Goal: Information Seeking & Learning: Find contact information

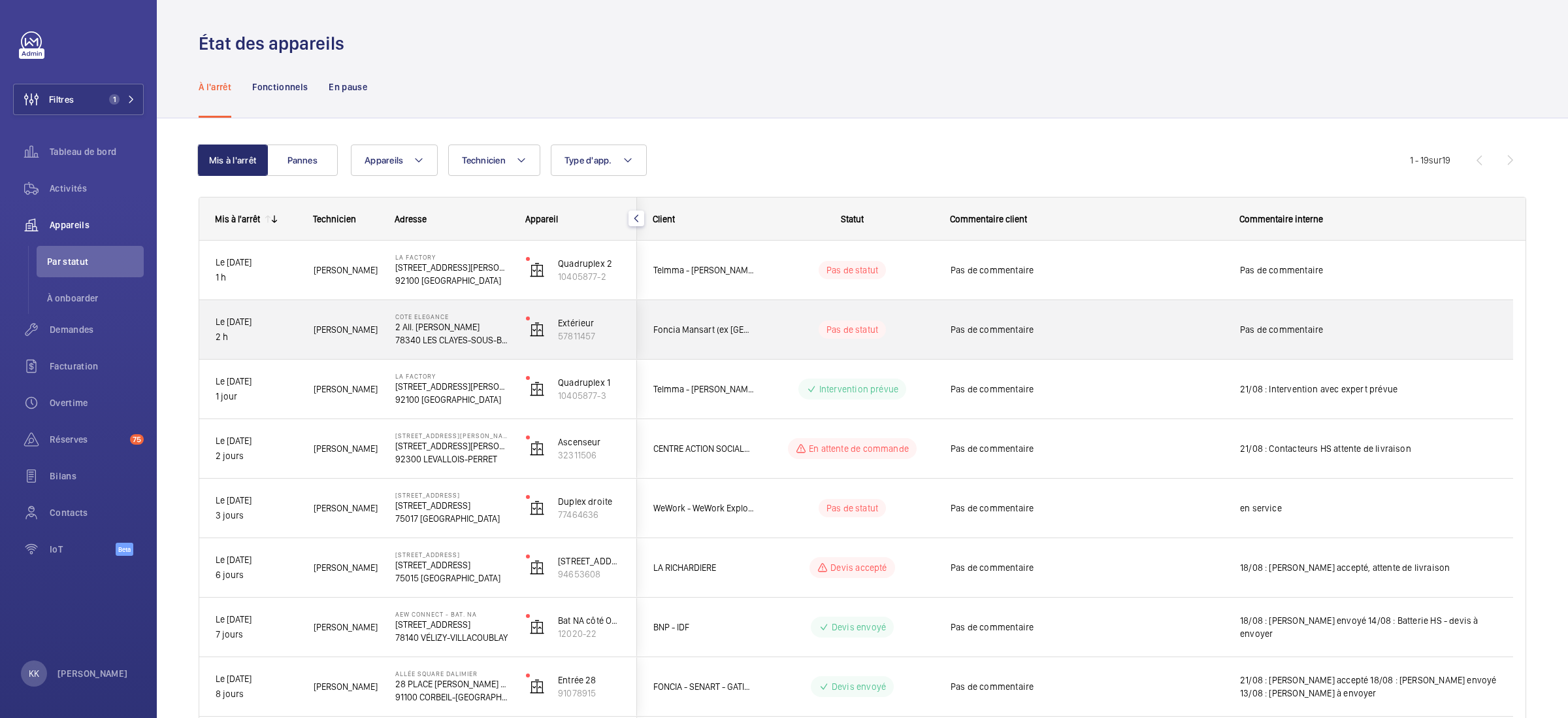
click at [392, 346] on div "COTE ELEGANCE 2 All. Henri Langlois 78340 LES CLAYES-SOUS-BOIS" at bounding box center [444, 330] width 130 height 59
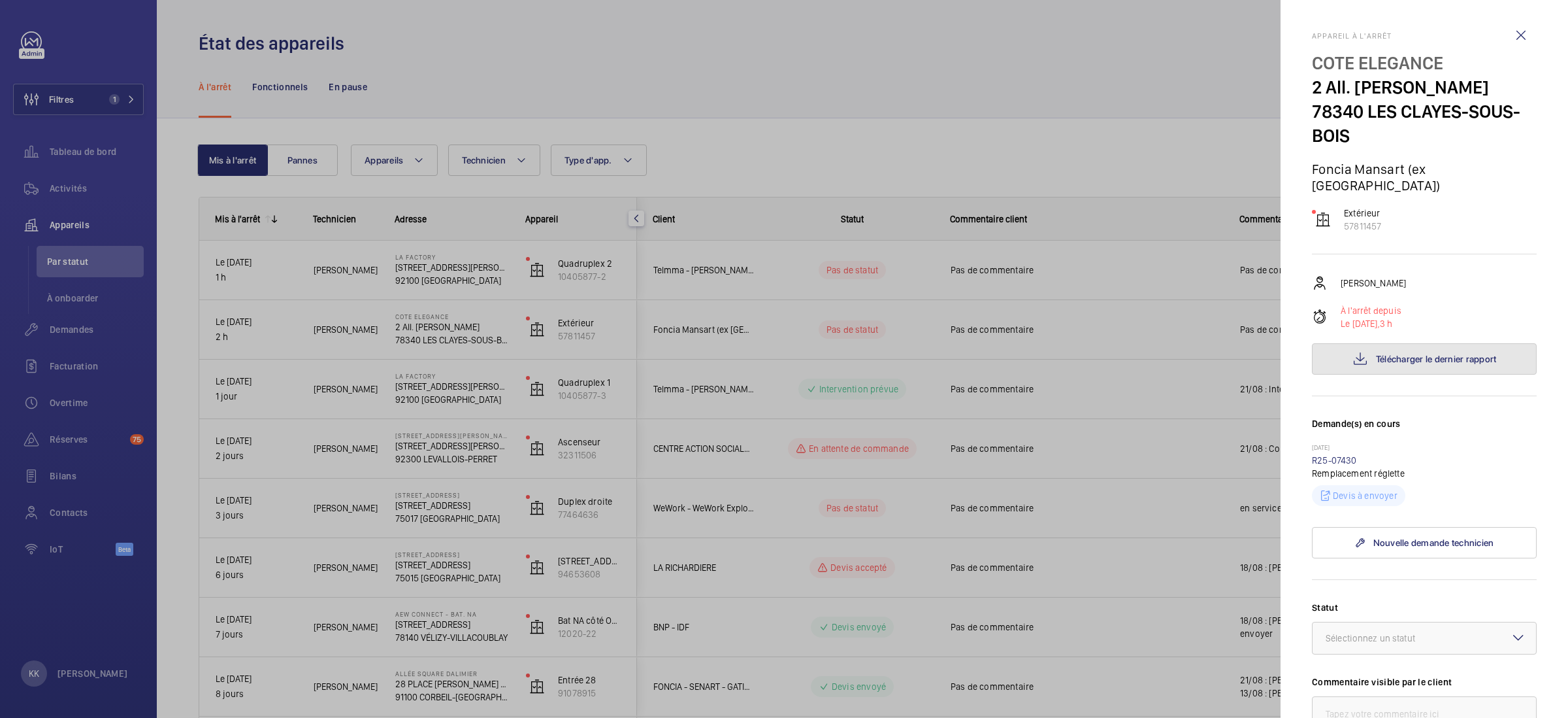
click at [1368, 343] on button "Télécharger le dernier rapport" at bounding box center [1424, 359] width 225 height 31
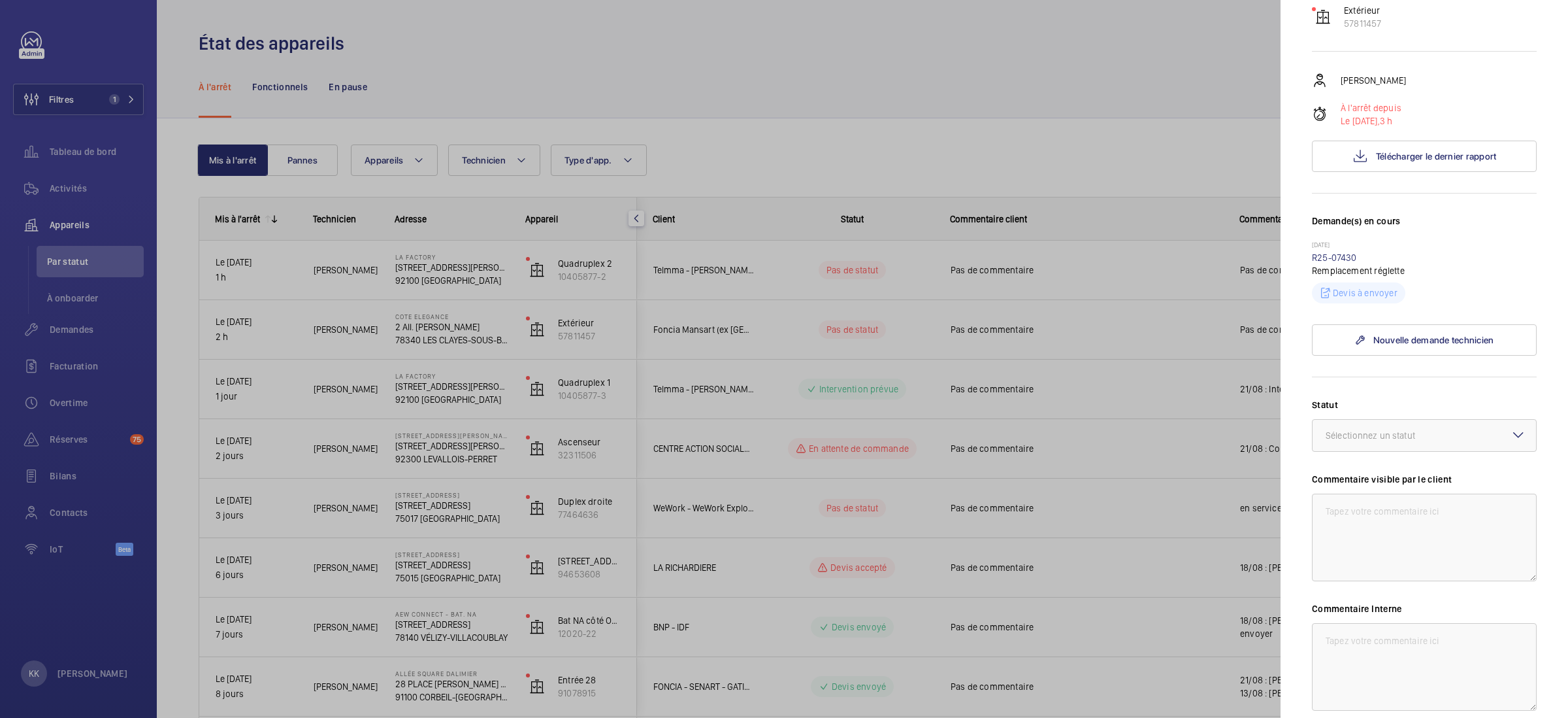
scroll to position [306, 0]
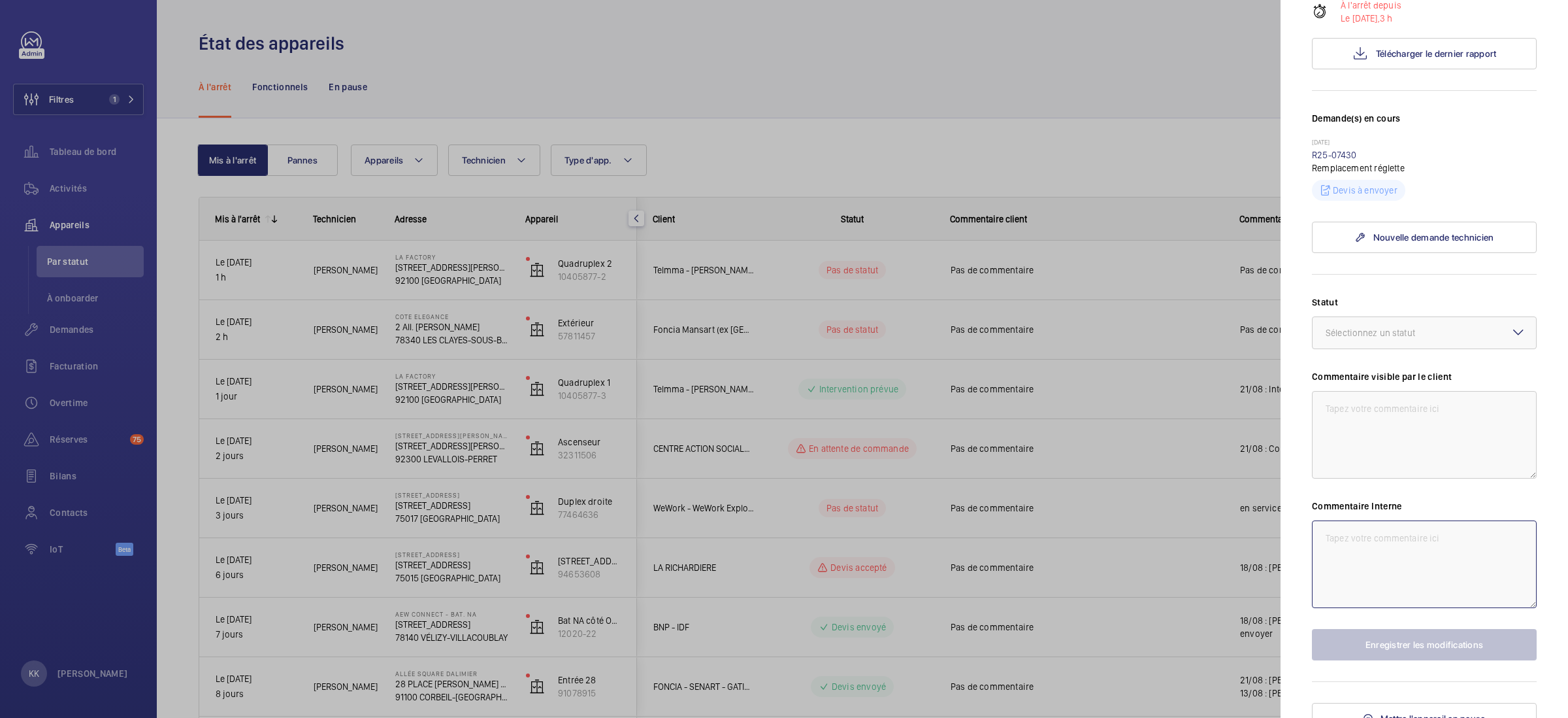
click at [1422, 535] on textarea at bounding box center [1424, 564] width 225 height 88
click at [1345, 326] on div "Sélectionnez un statut" at bounding box center [1387, 332] width 122 height 13
click at [1353, 478] on span "Autre" at bounding box center [1425, 484] width 197 height 13
click at [1361, 520] on textarea at bounding box center [1424, 564] width 225 height 88
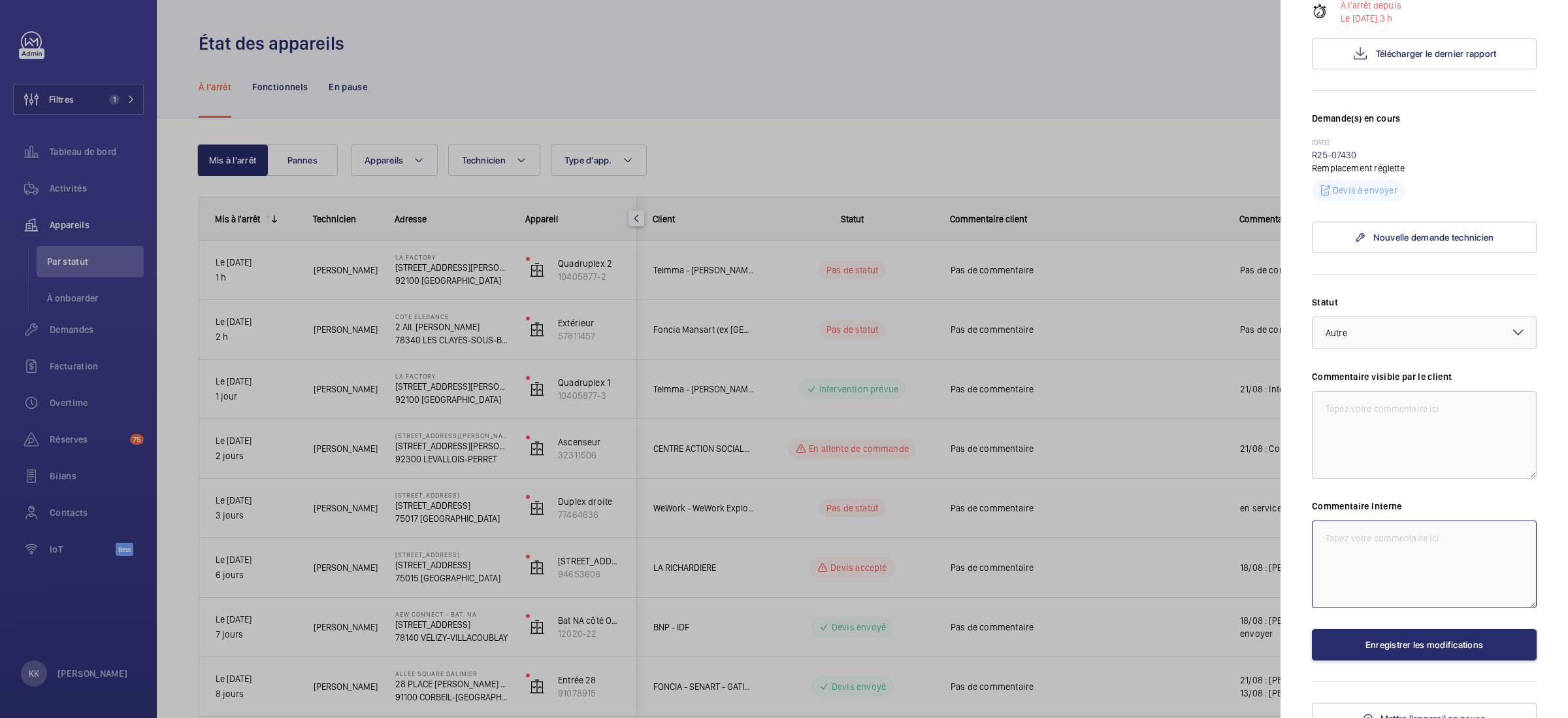
click at [1362, 528] on textarea at bounding box center [1424, 564] width 225 height 88
click at [1323, 525] on textarea "Carte électronique relié au doigts magnétique HS - Attente DT" at bounding box center [1424, 564] width 225 height 88
type textarea "21/08 : Carte électronique relié au doigts magnétique HS - Attente DT"
click at [1458, 632] on button "Enregistrer les modifications" at bounding box center [1424, 644] width 225 height 31
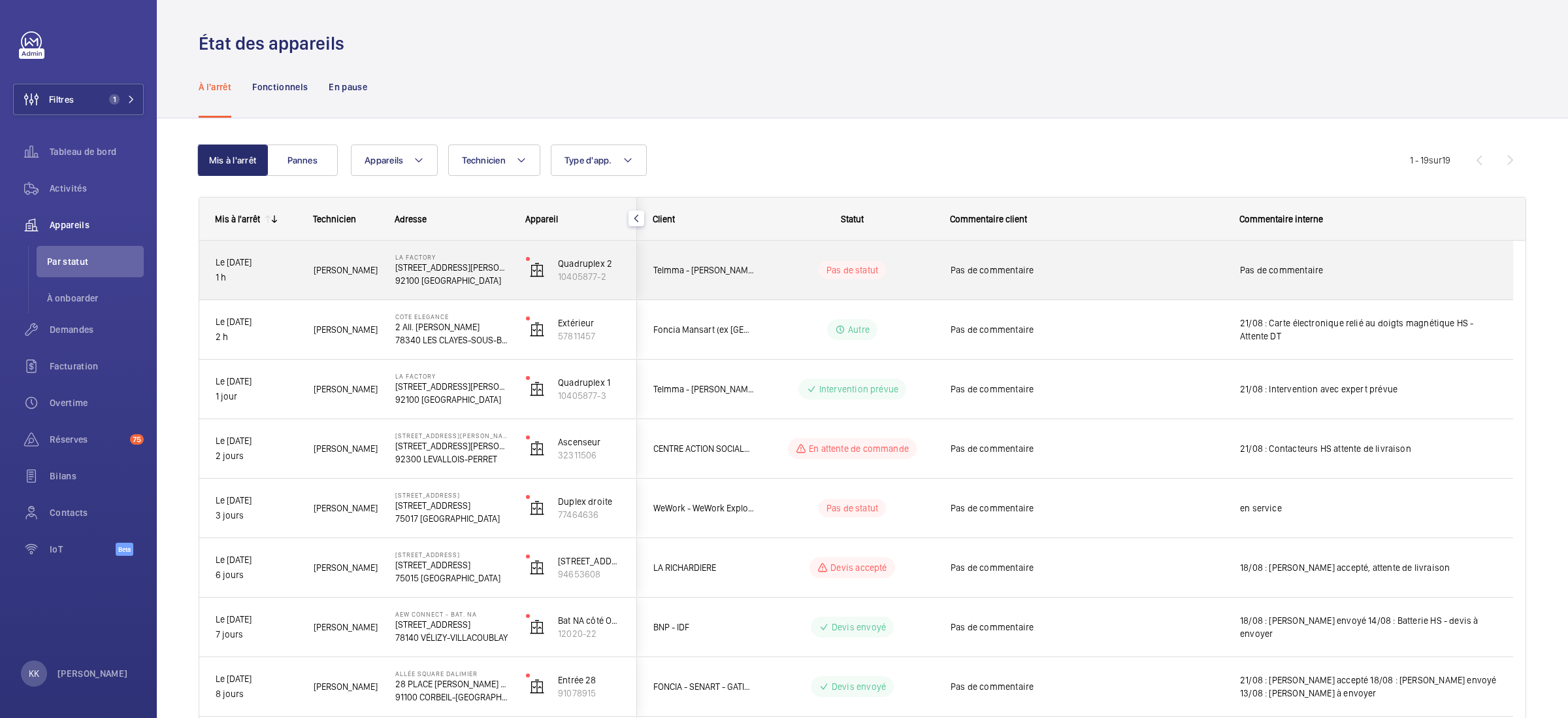
click at [413, 293] on div "La Factory 53, avenue Emile Zola, 92100 BOULOGNE-BILLANCOURT 92100 BOULOGNE-BIL…" at bounding box center [444, 270] width 130 height 59
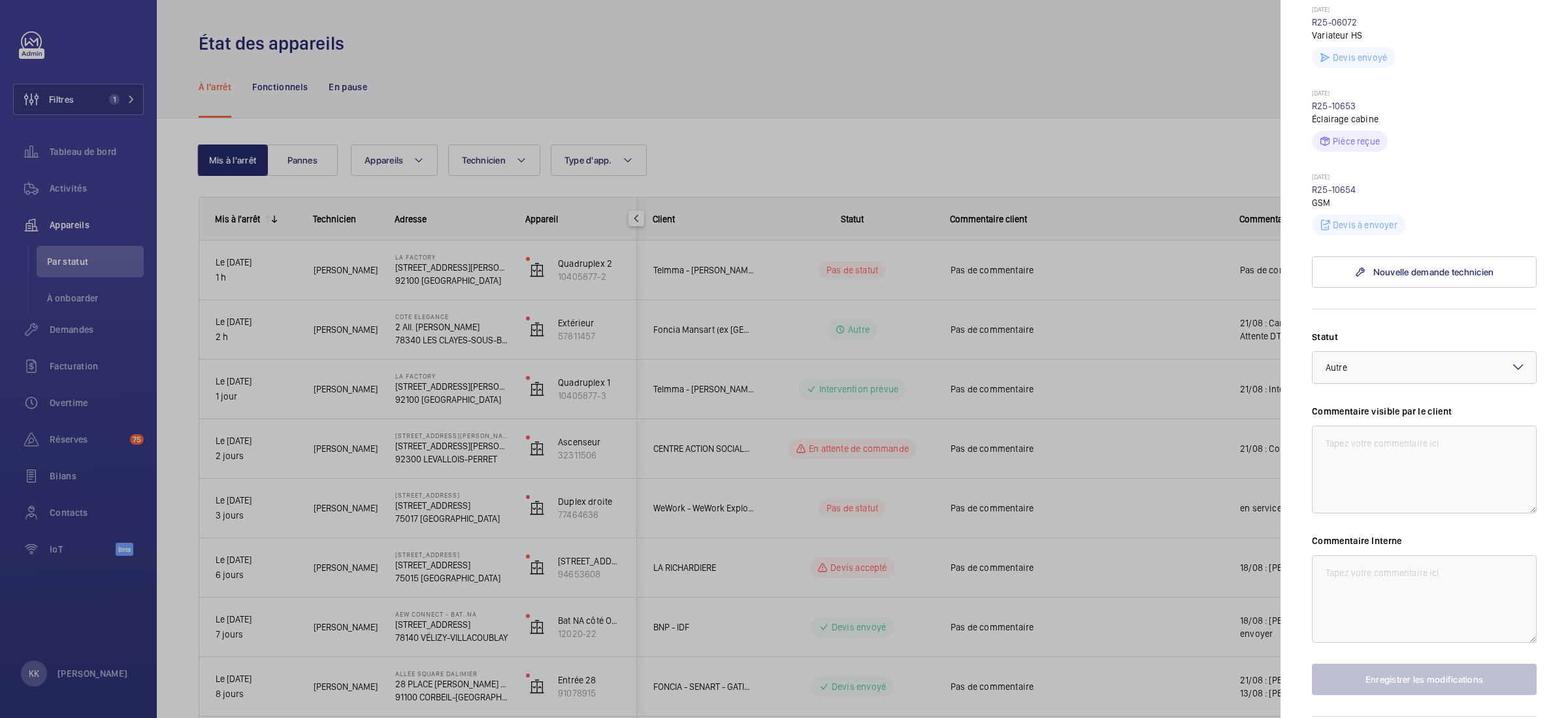
scroll to position [521, 0]
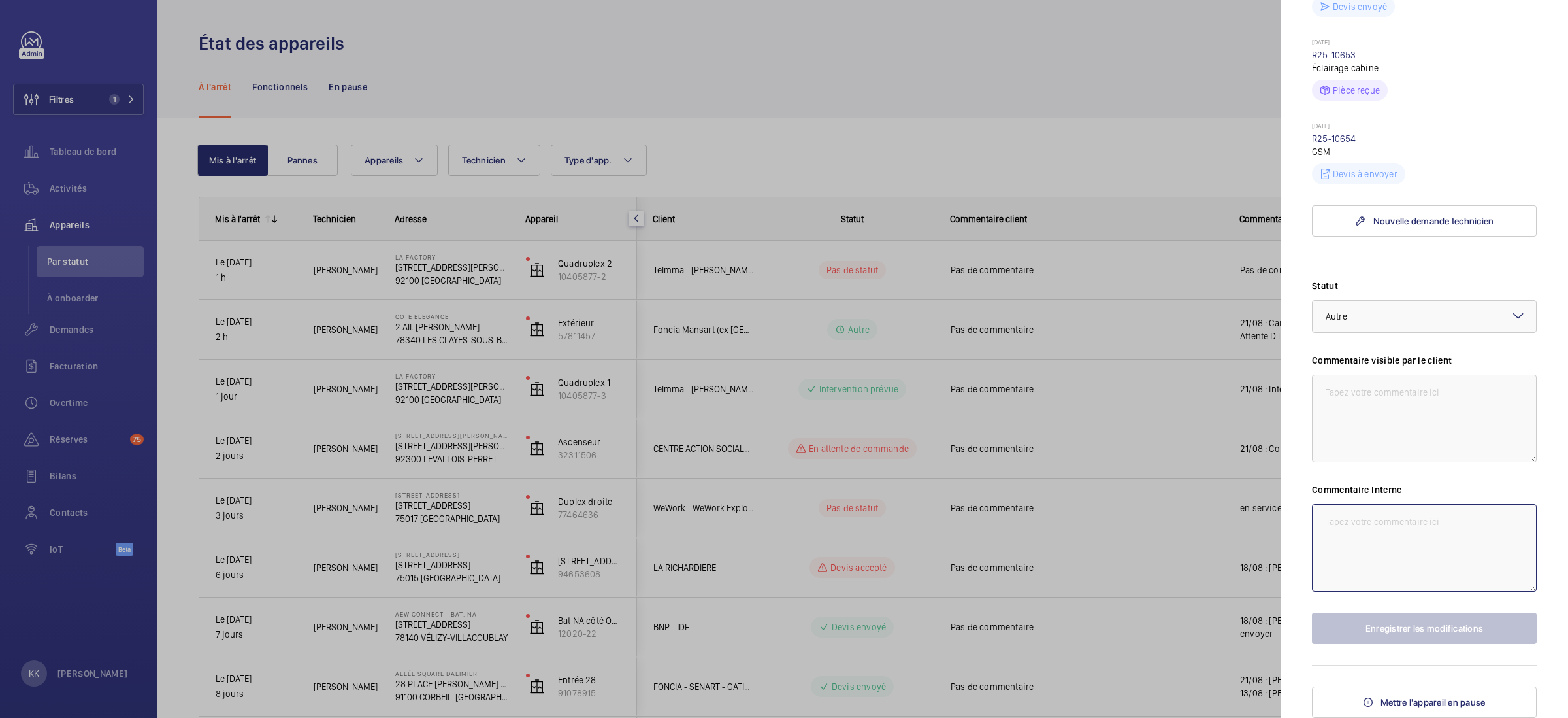
click at [1407, 553] on textarea at bounding box center [1424, 548] width 225 height 88
type textarea "21/08 VF HS"
click at [1388, 642] on button "Enregistrer les modifications" at bounding box center [1424, 628] width 225 height 31
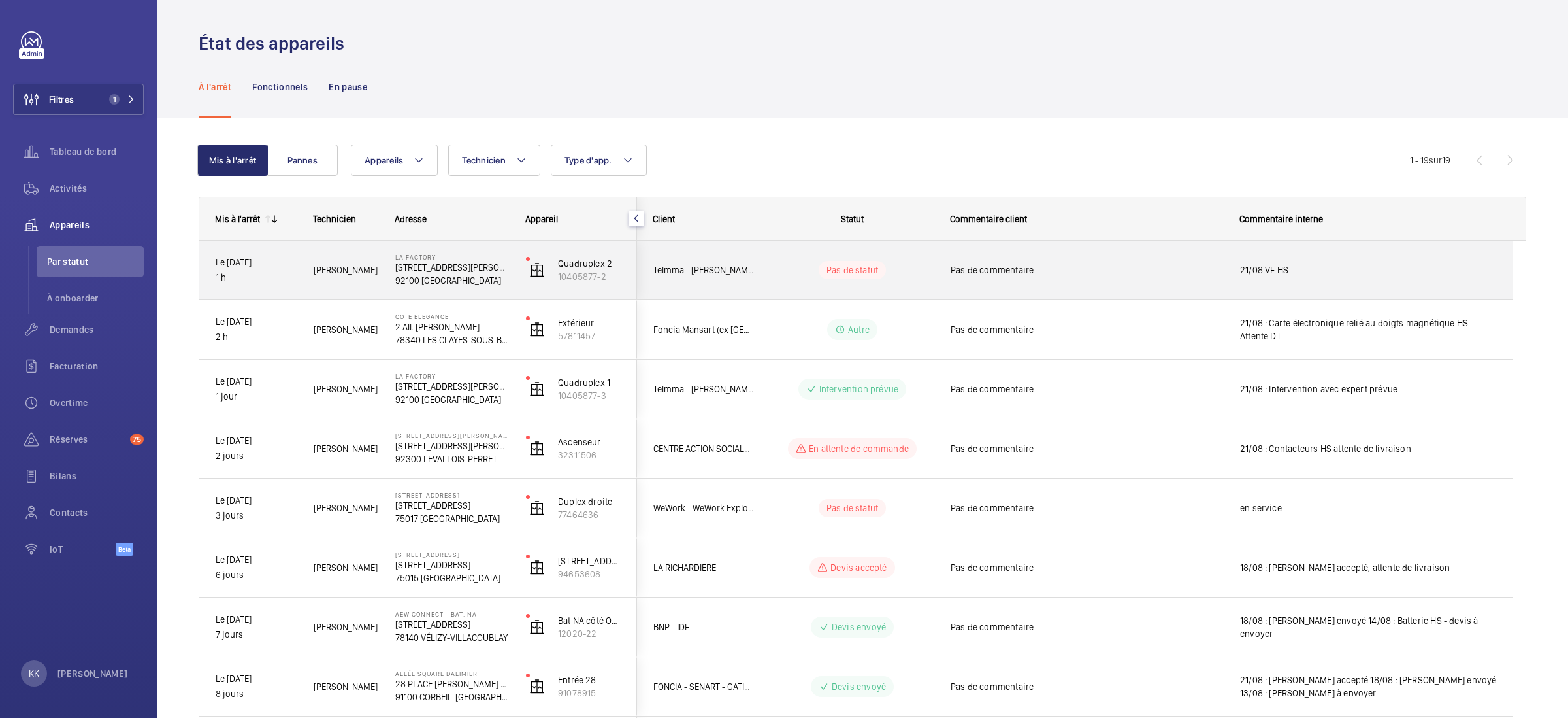
click at [725, 255] on div "Telmma - Laura Gardien" at bounding box center [696, 270] width 116 height 41
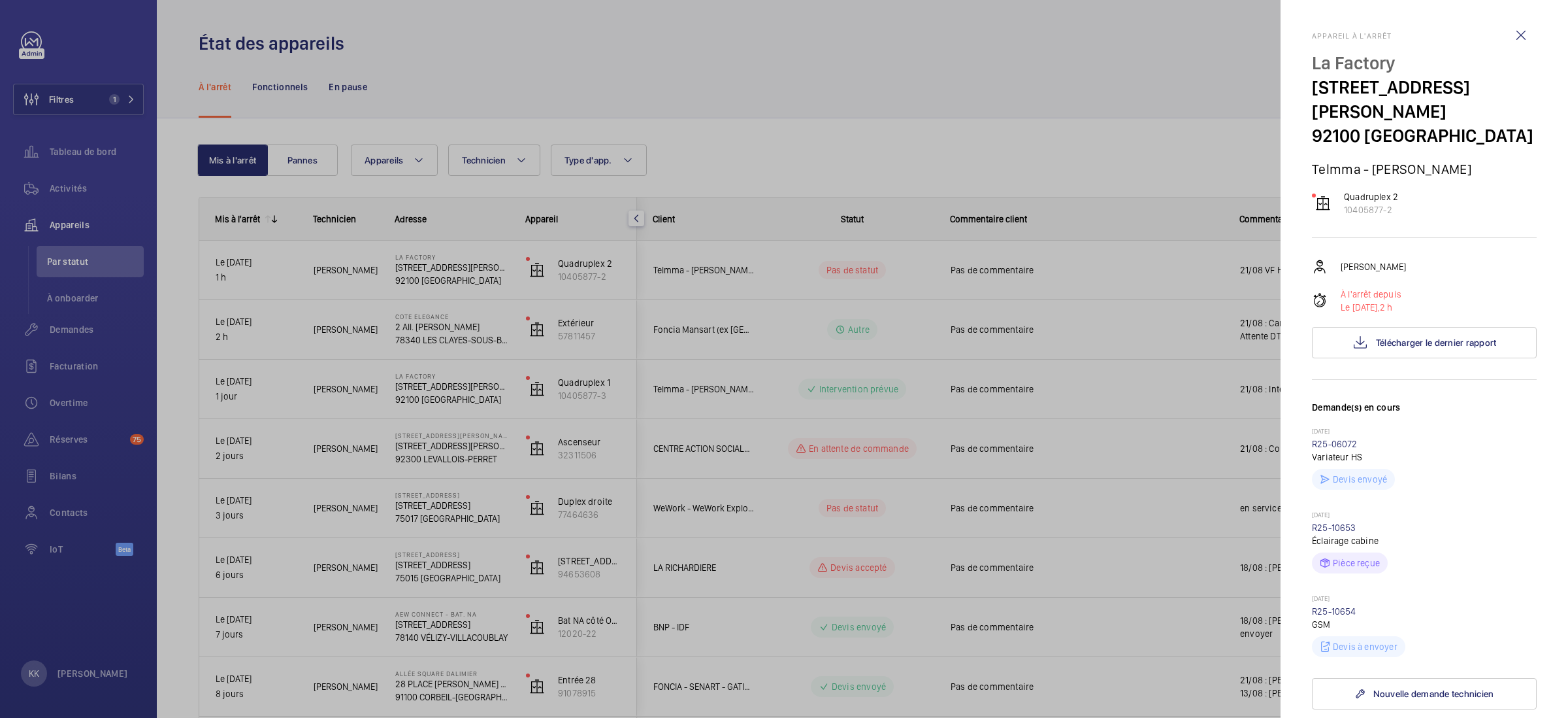
scroll to position [521, 0]
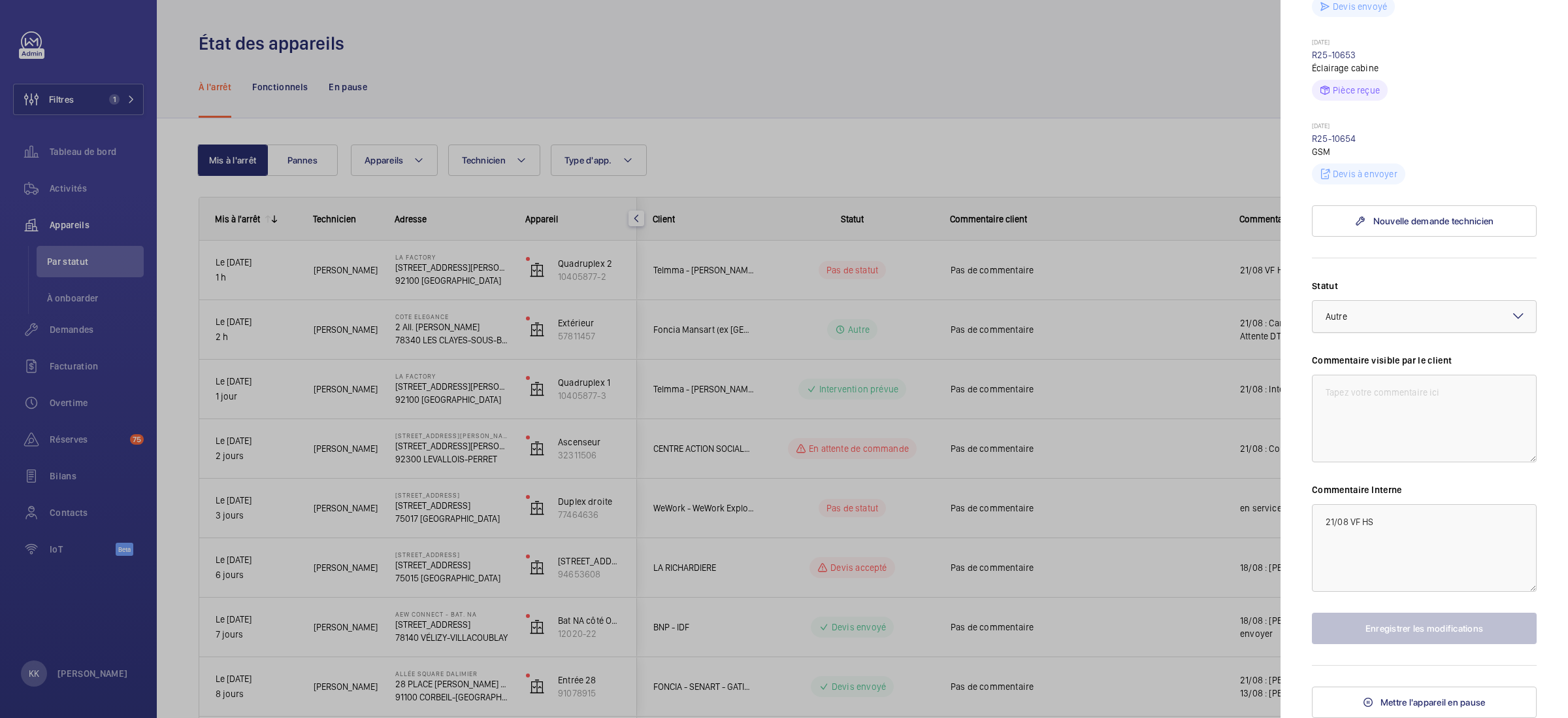
click at [1379, 312] on div "× Autre" at bounding box center [1354, 316] width 55 height 13
click at [1367, 434] on span "Intervention prévue" at bounding box center [1425, 436] width 197 height 13
click at [1382, 619] on button "Enregistrer les modifications" at bounding box center [1424, 628] width 225 height 31
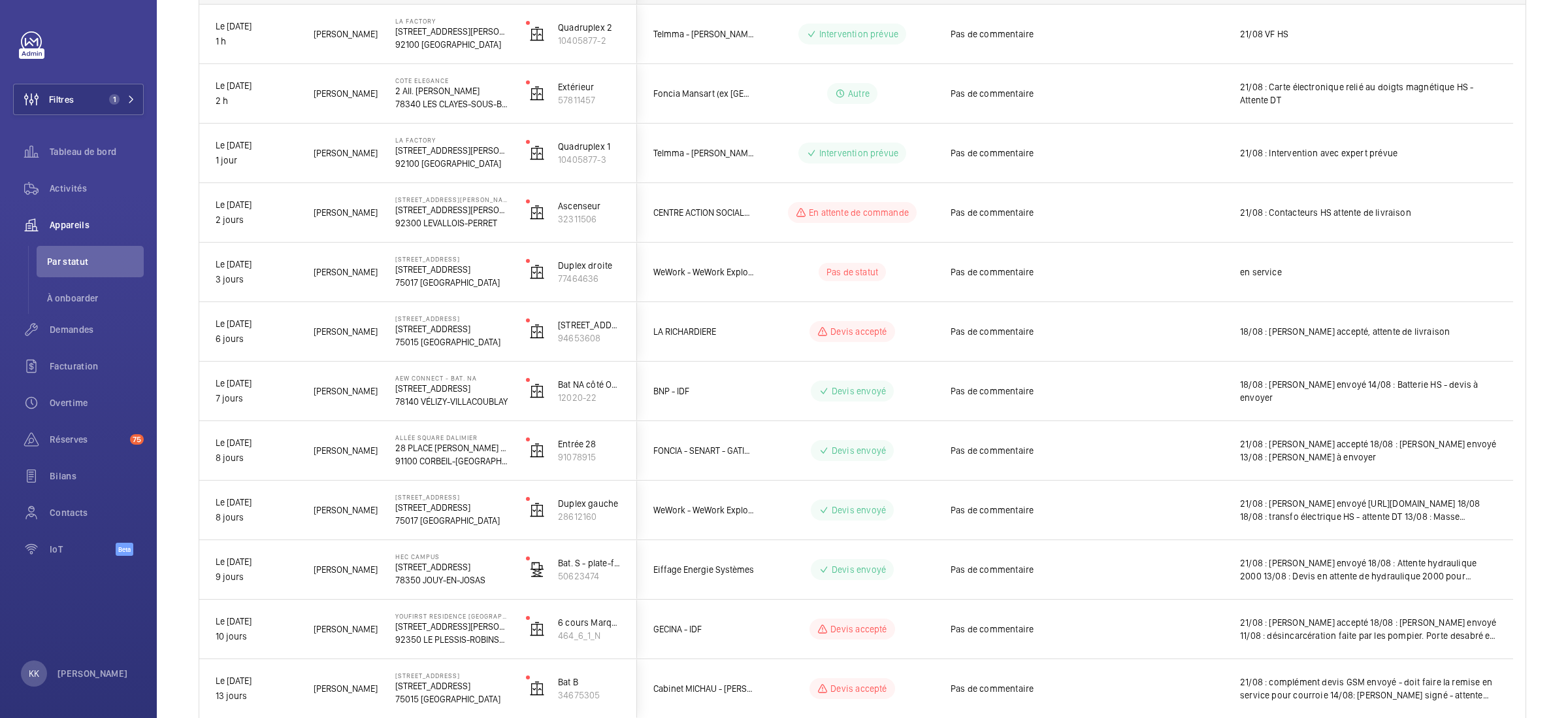
scroll to position [0, 0]
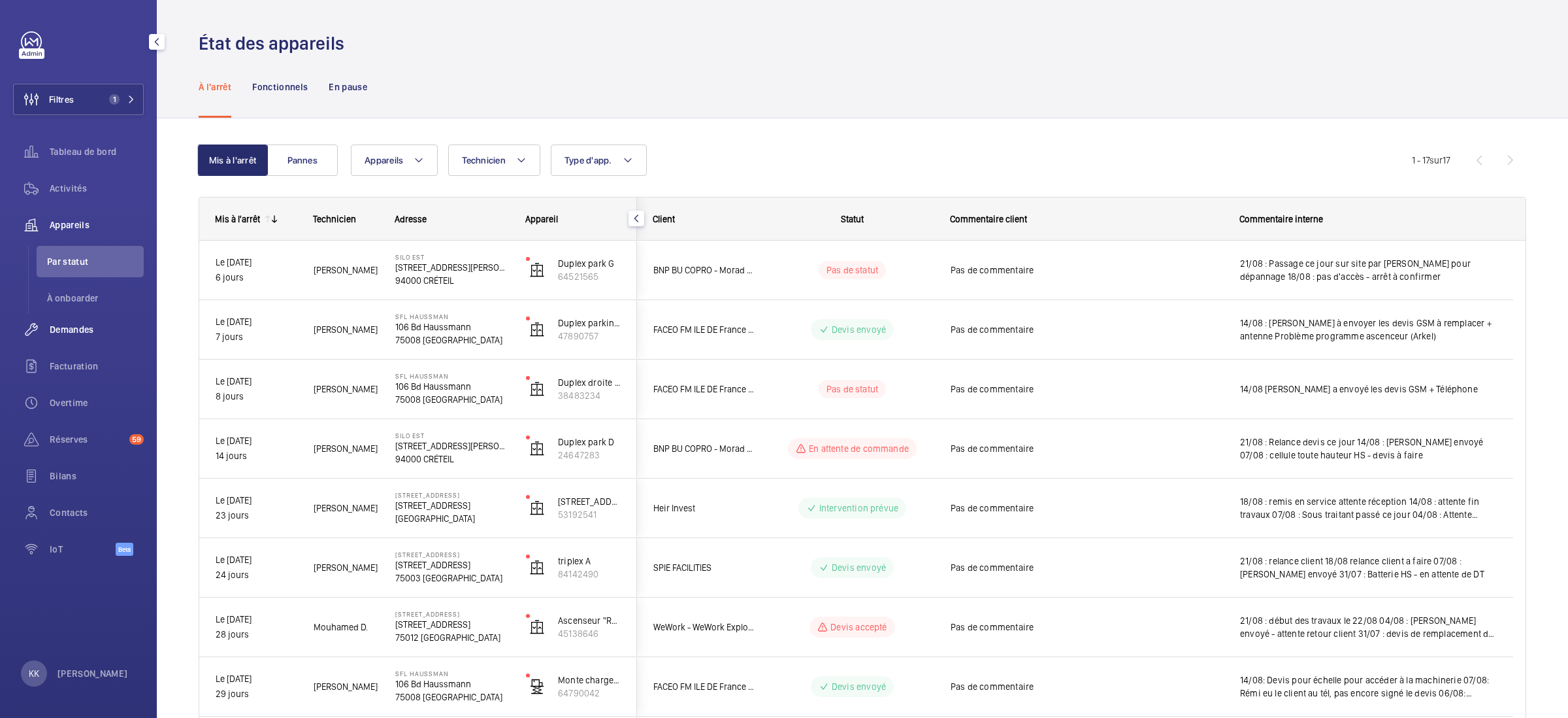
click at [49, 337] on wm-front-icon-button at bounding box center [31, 329] width 36 height 31
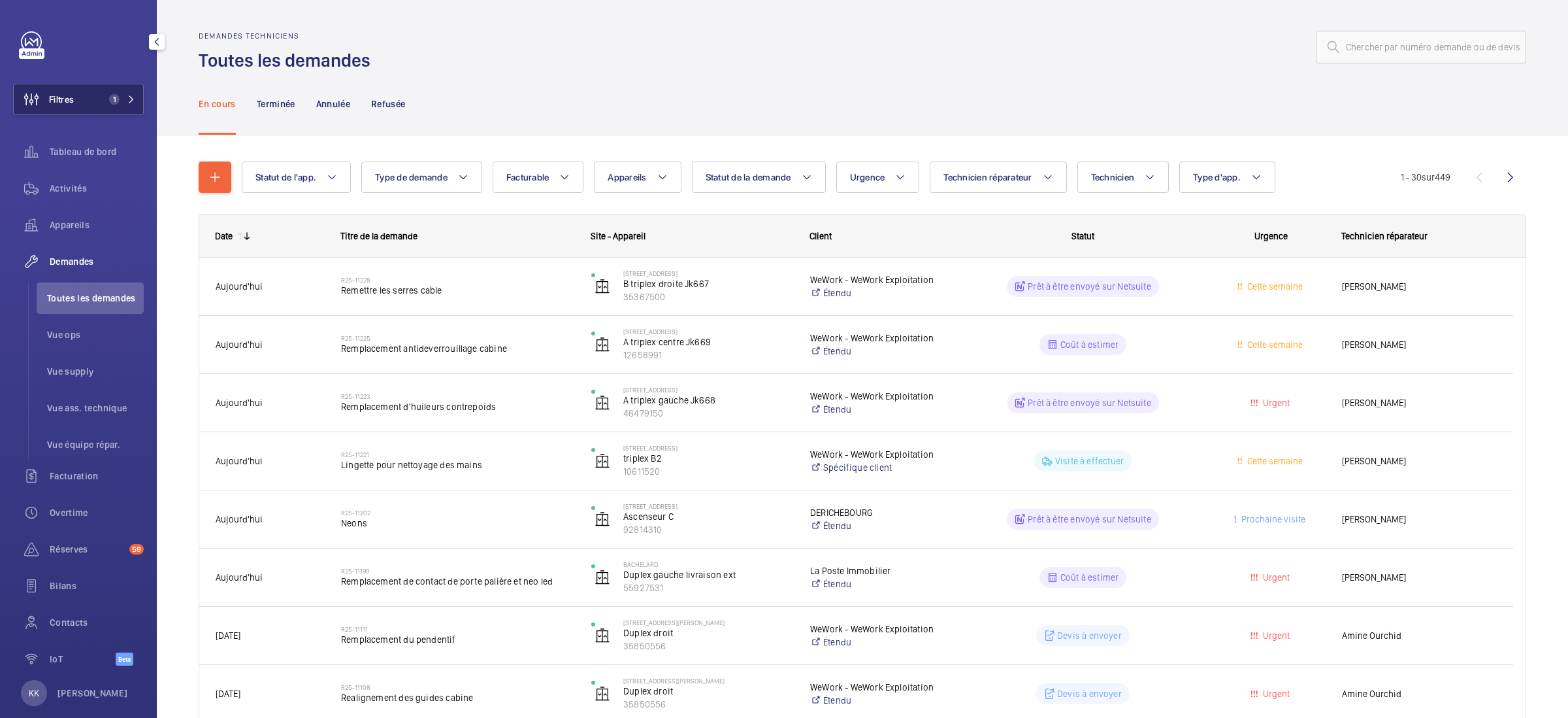
click at [59, 107] on span "Filtres" at bounding box center [43, 99] width 60 height 31
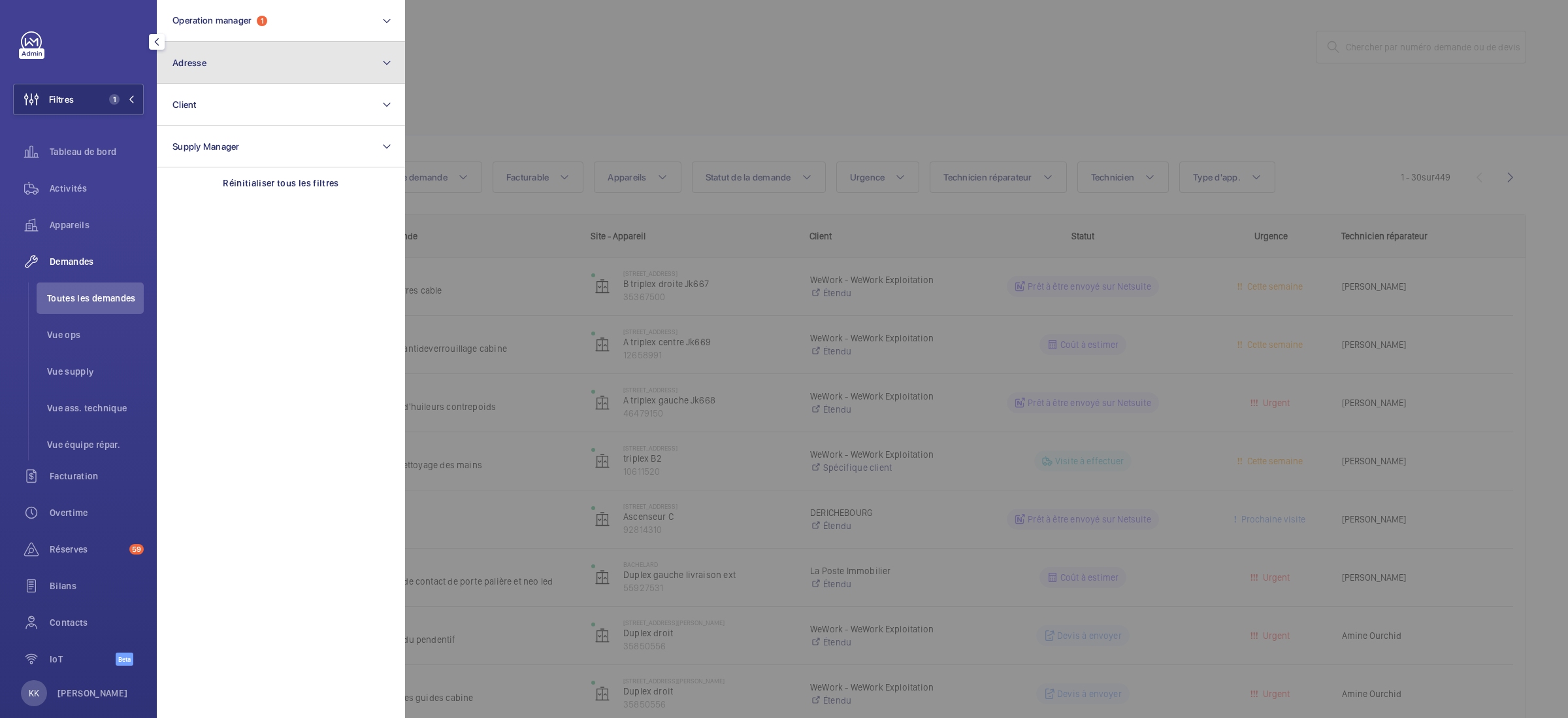
click at [296, 65] on button "Adresse" at bounding box center [281, 62] width 249 height 42
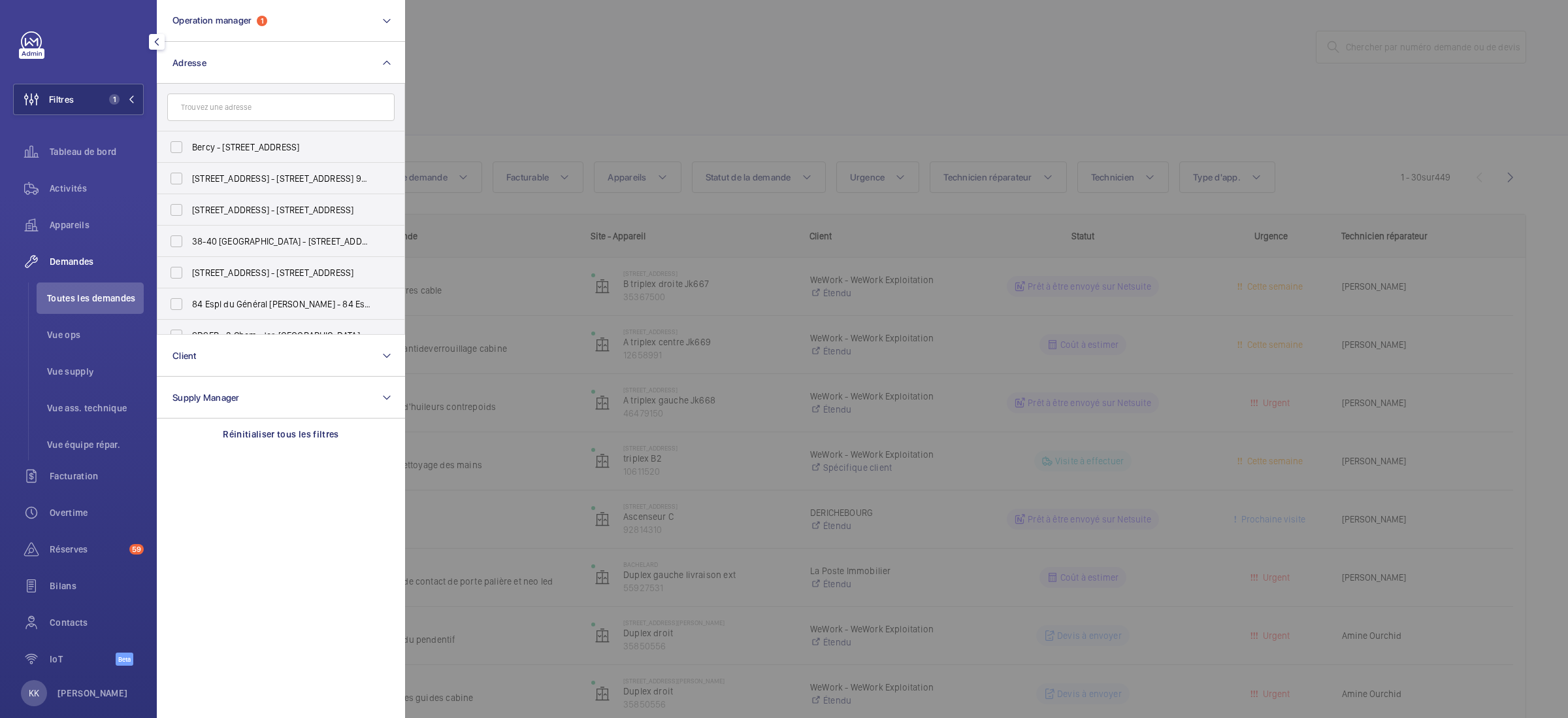
click at [240, 108] on input "text" at bounding box center [281, 107] width 227 height 27
type input "74211142"
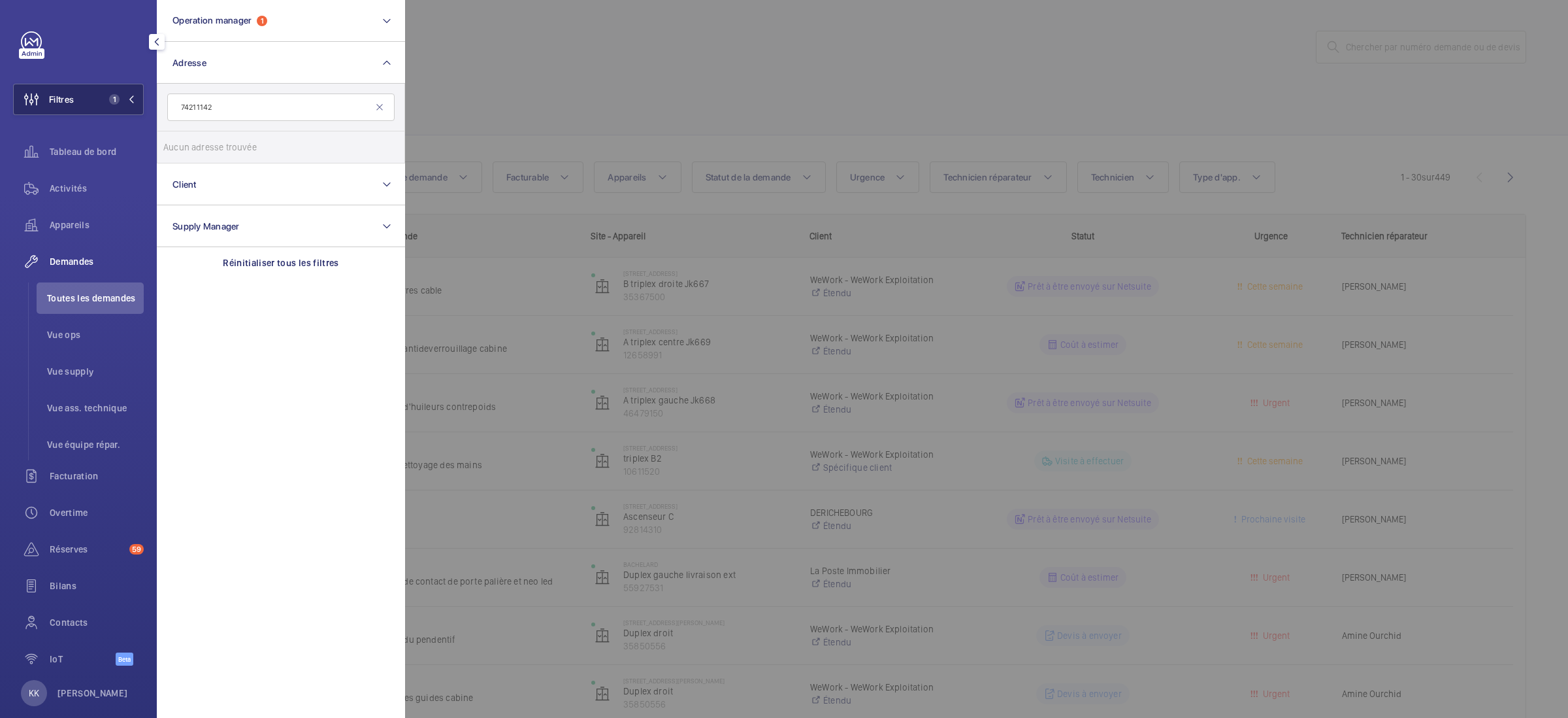
drag, startPoint x: 238, startPoint y: 116, endPoint x: 125, endPoint y: 108, distance: 113.3
click at [125, 108] on wm-front-sidebar-menu-filter "Filtres 1 Operation manager 1 Adresse 74211142 Aucun adresse trouvée Réinitiali…" at bounding box center [78, 99] width 130 height 31
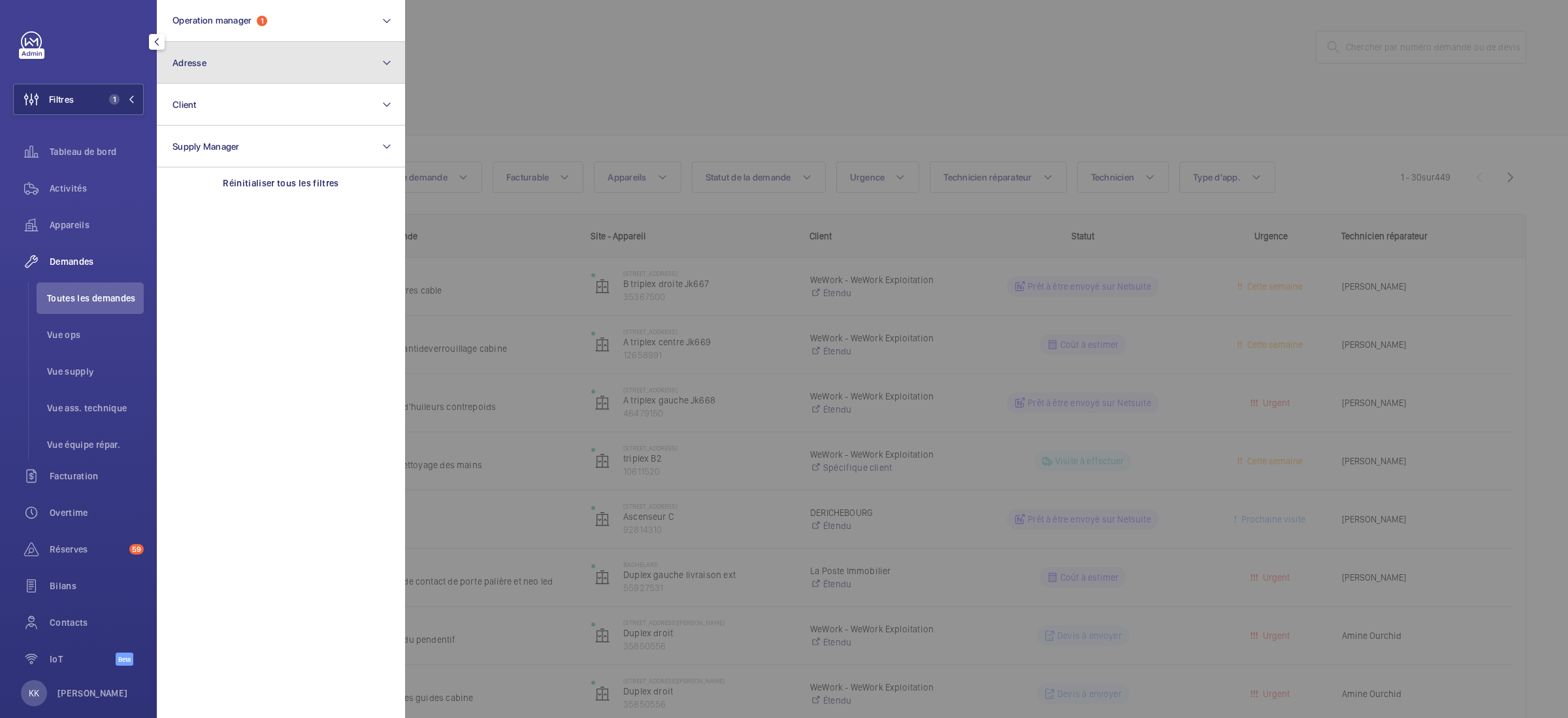
click at [292, 64] on button "Adresse" at bounding box center [281, 62] width 249 height 42
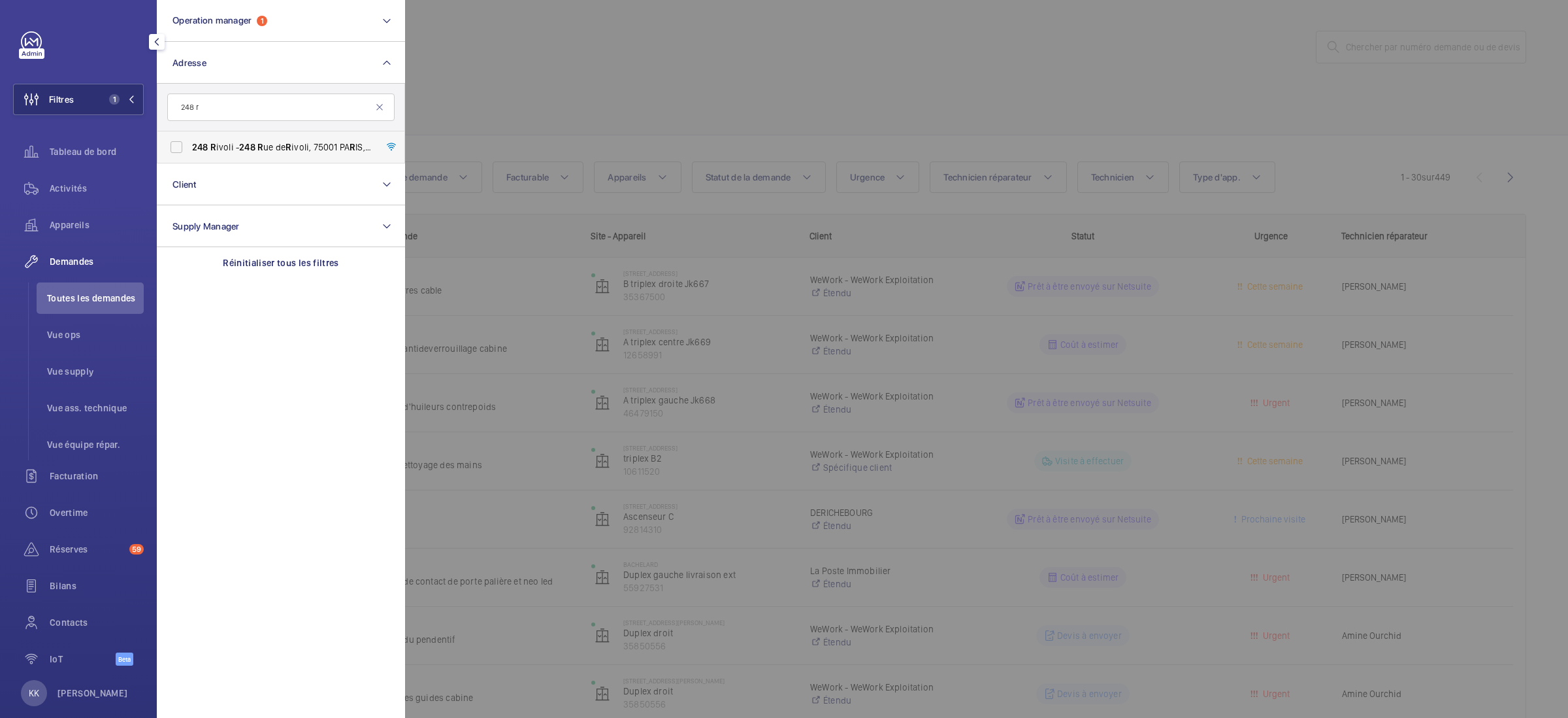
type input "248 r"
click at [253, 152] on span "248" at bounding box center [248, 147] width 17 height 11
click at [189, 152] on input "248 R ivoli - 248 R ue de R ivoli, 75001 PA R IS, PA R IS 75001" at bounding box center [177, 147] width 26 height 26
checkbox input "true"
click at [546, 83] on div at bounding box center [1189, 359] width 1568 height 718
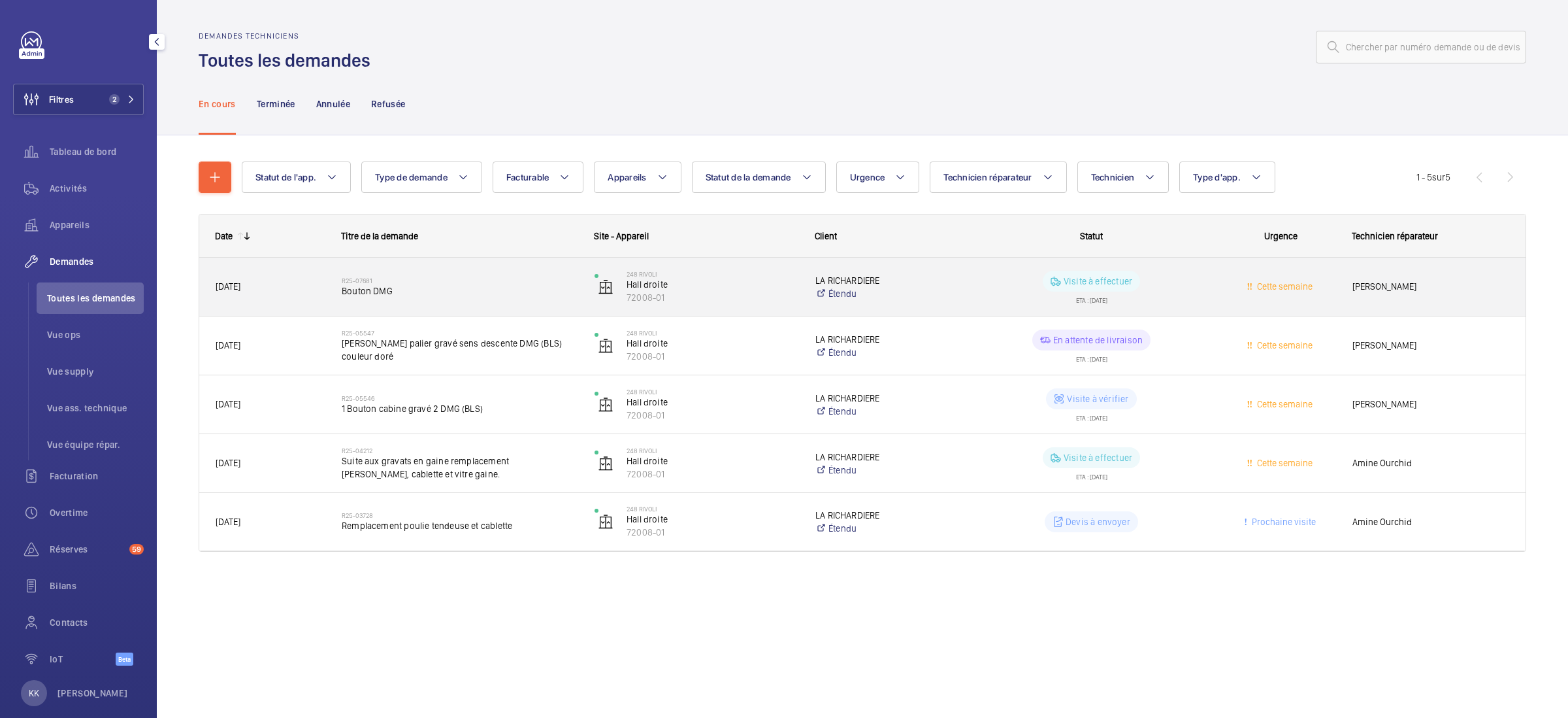
click at [490, 278] on h2 "R25-07681" at bounding box center [459, 281] width 236 height 8
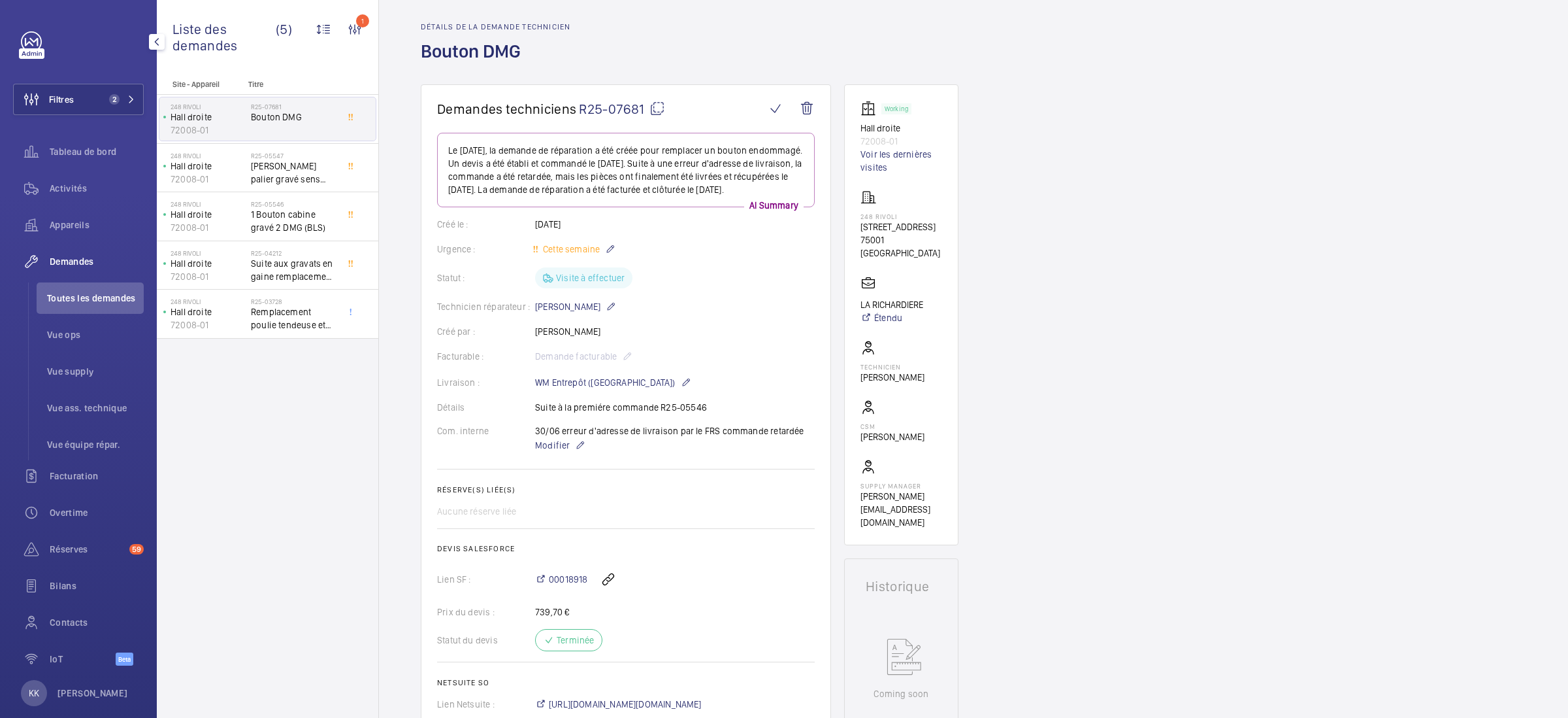
scroll to position [44, 0]
click at [559, 578] on span "00018918" at bounding box center [568, 578] width 39 height 13
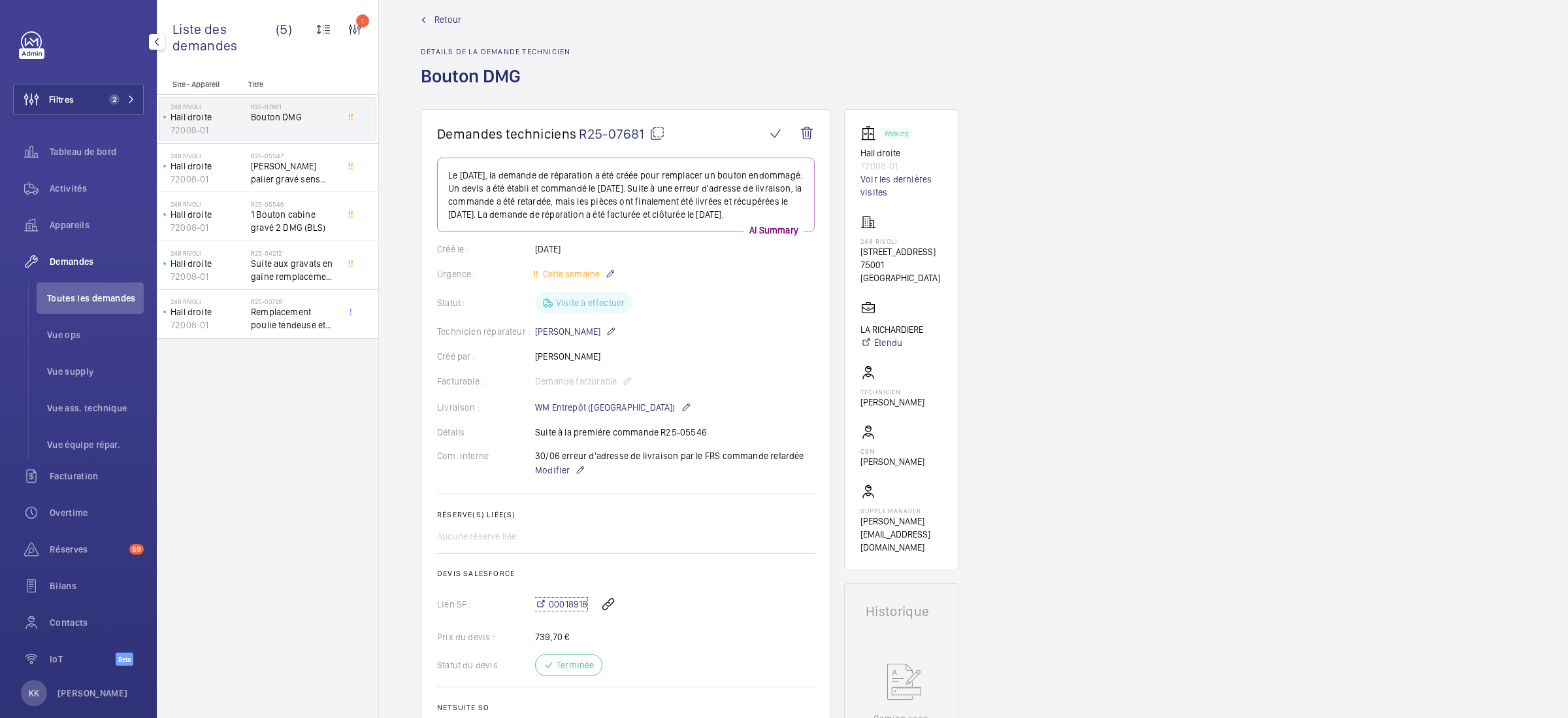
scroll to position [0, 0]
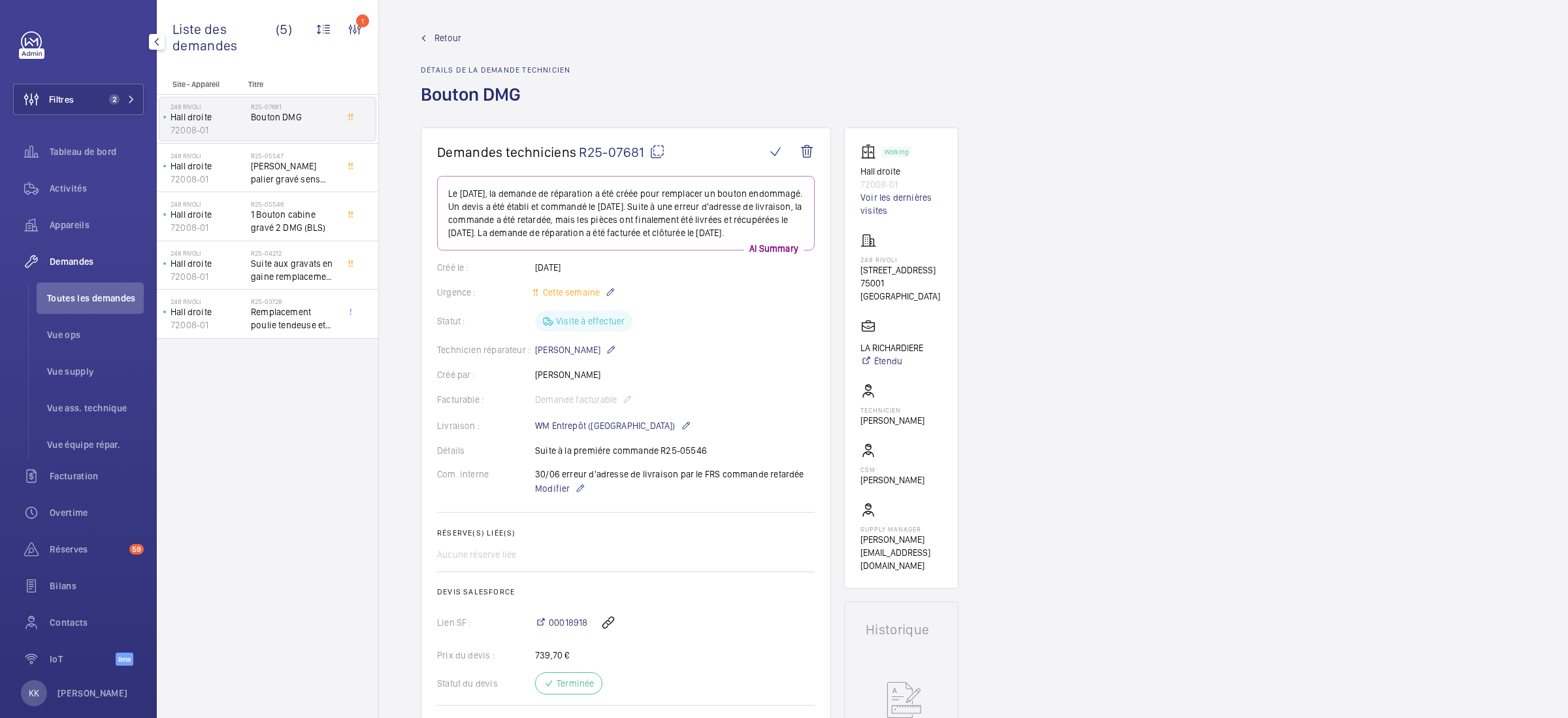
click at [446, 39] on span "Retour" at bounding box center [447, 37] width 27 height 13
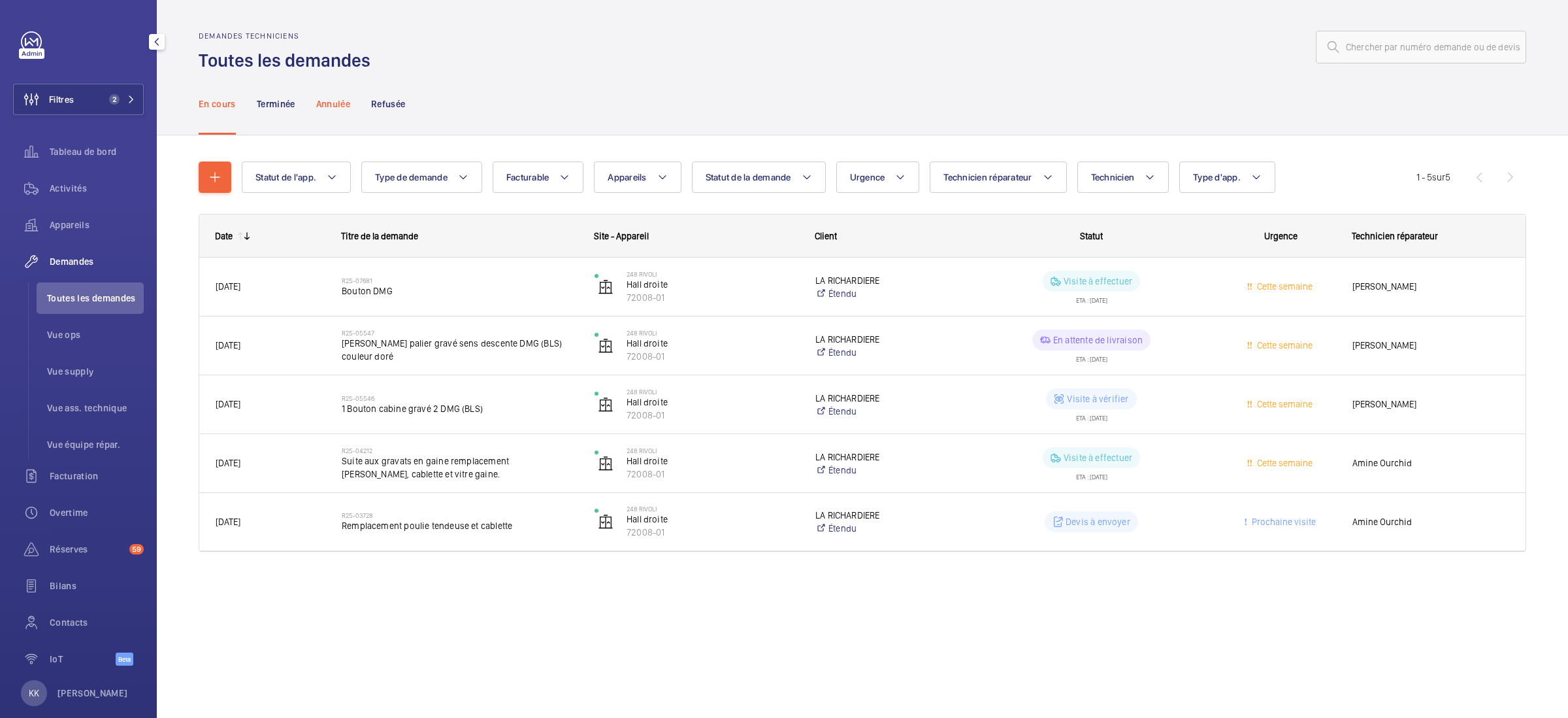
click at [336, 101] on p "Annulée" at bounding box center [333, 103] width 34 height 13
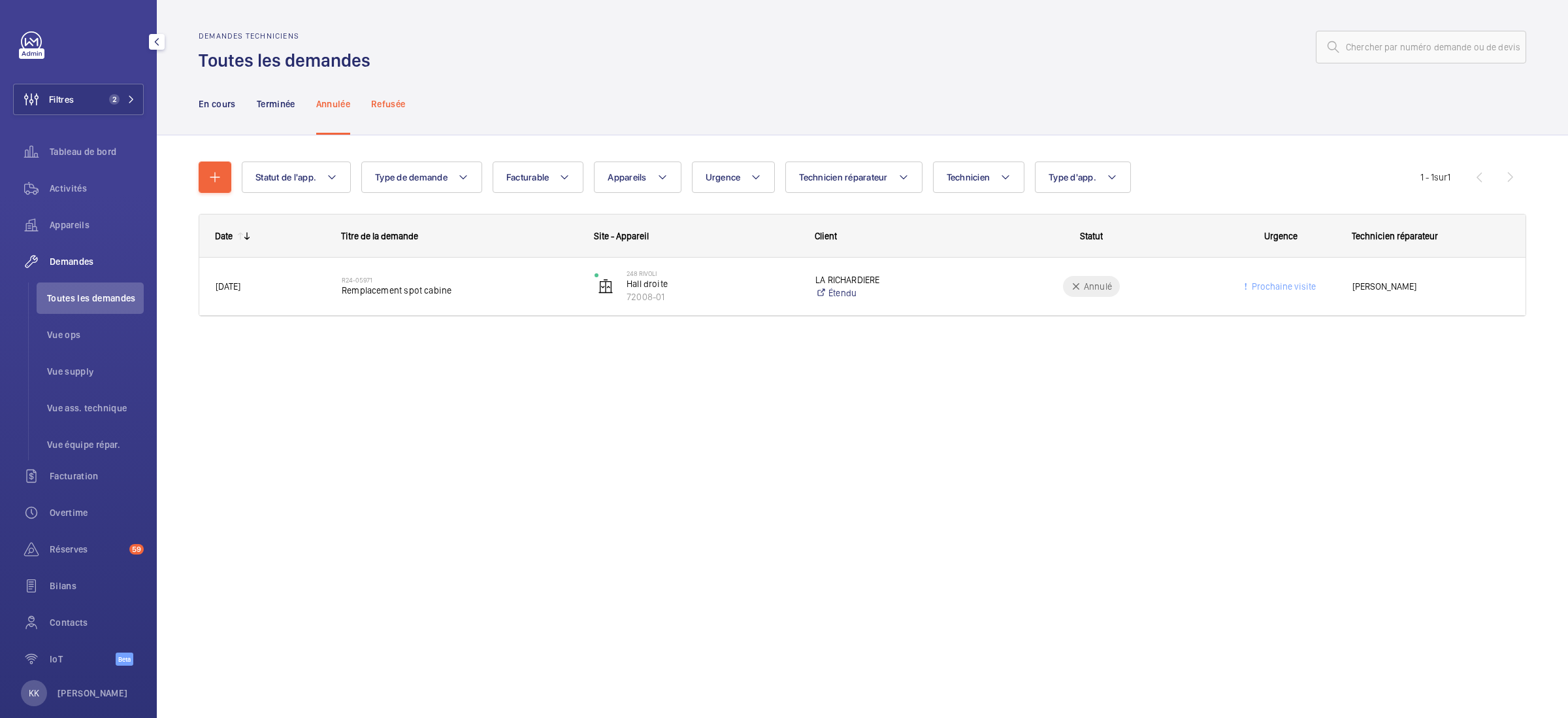
click at [392, 105] on p "Refusée" at bounding box center [388, 103] width 34 height 13
click at [280, 99] on p "Terminée" at bounding box center [276, 103] width 39 height 13
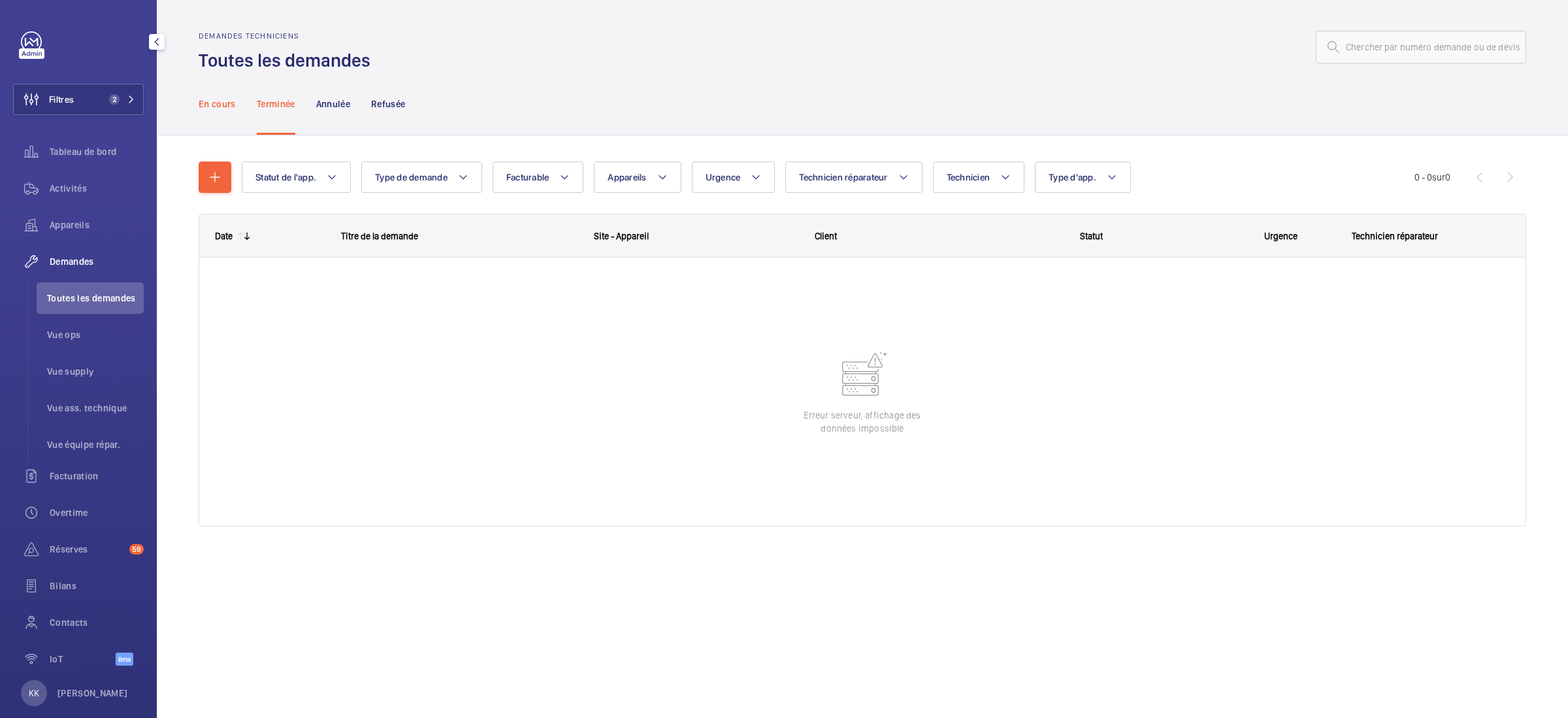
click at [221, 104] on p "En cours" at bounding box center [217, 103] width 37 height 13
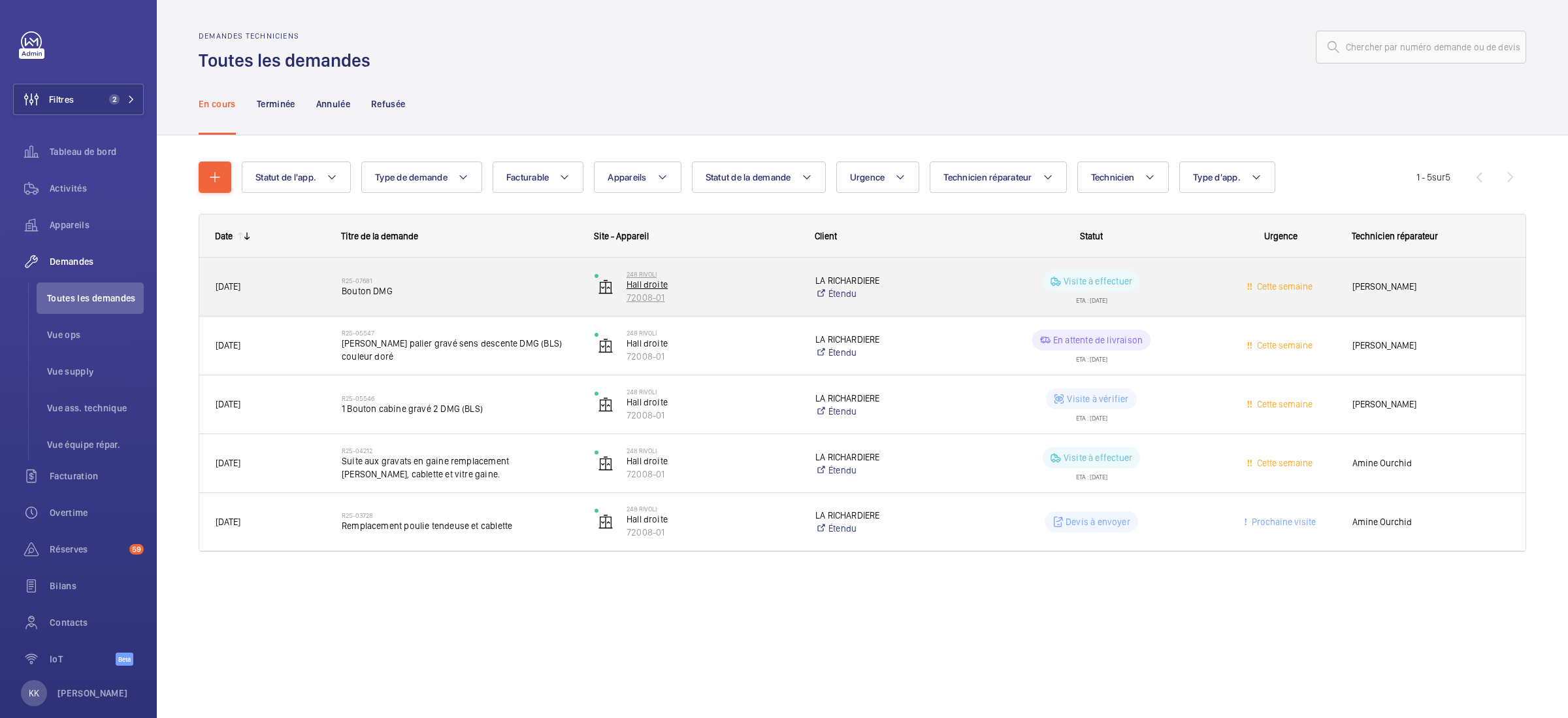
click at [638, 291] on p "72008-01" at bounding box center [712, 297] width 172 height 13
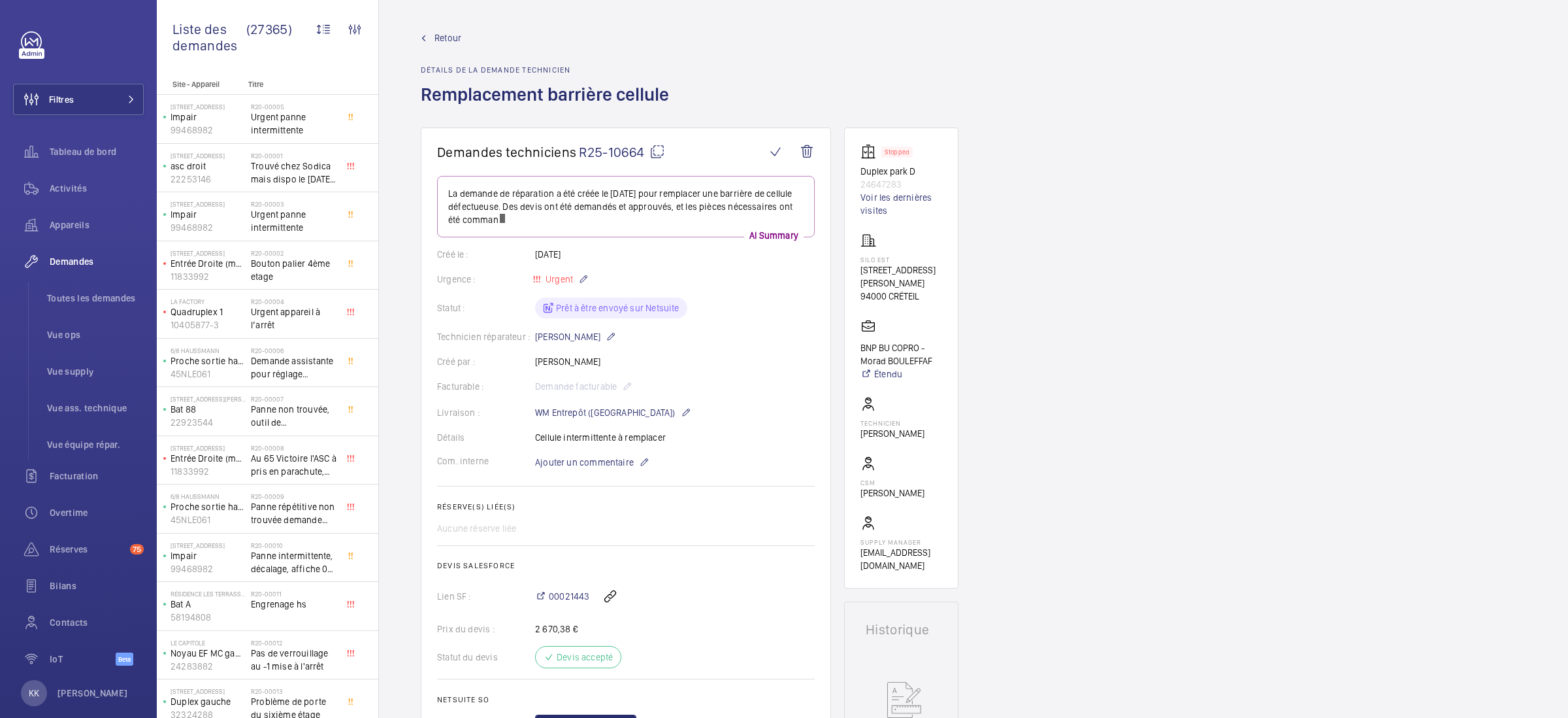
click at [653, 149] on mat-icon at bounding box center [657, 152] width 16 height 16
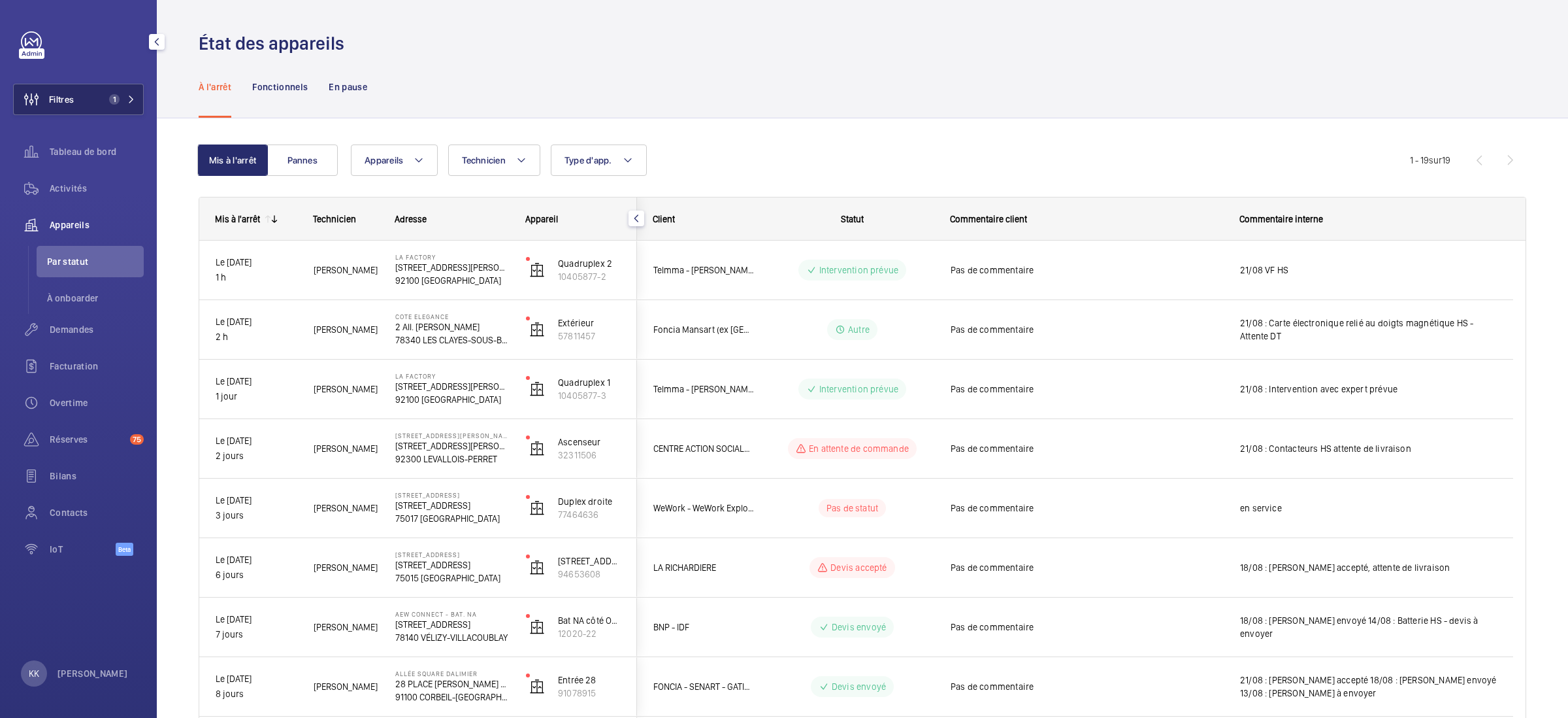
click at [89, 97] on button "Filtres 1" at bounding box center [78, 99] width 130 height 31
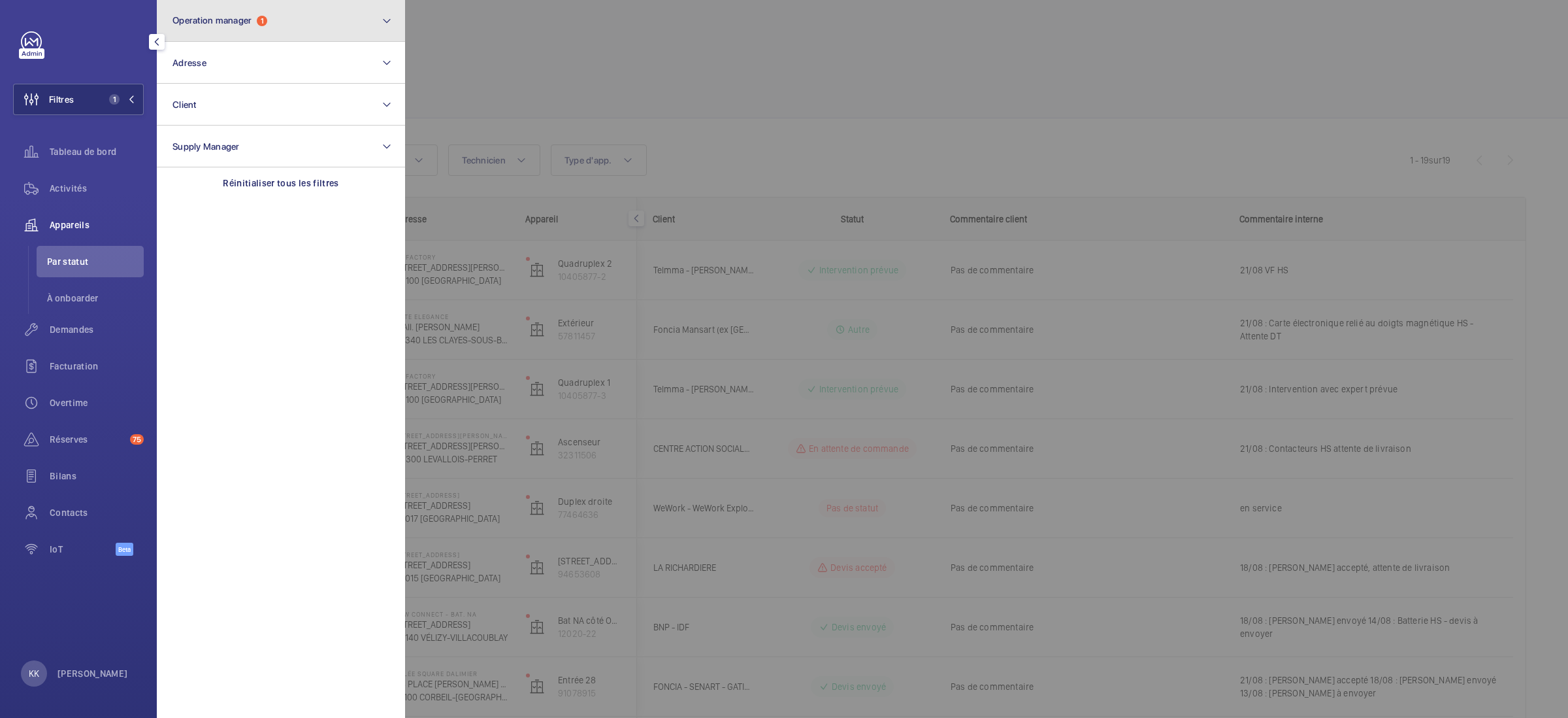
click at [274, 17] on button "Operation manager 1" at bounding box center [281, 20] width 249 height 42
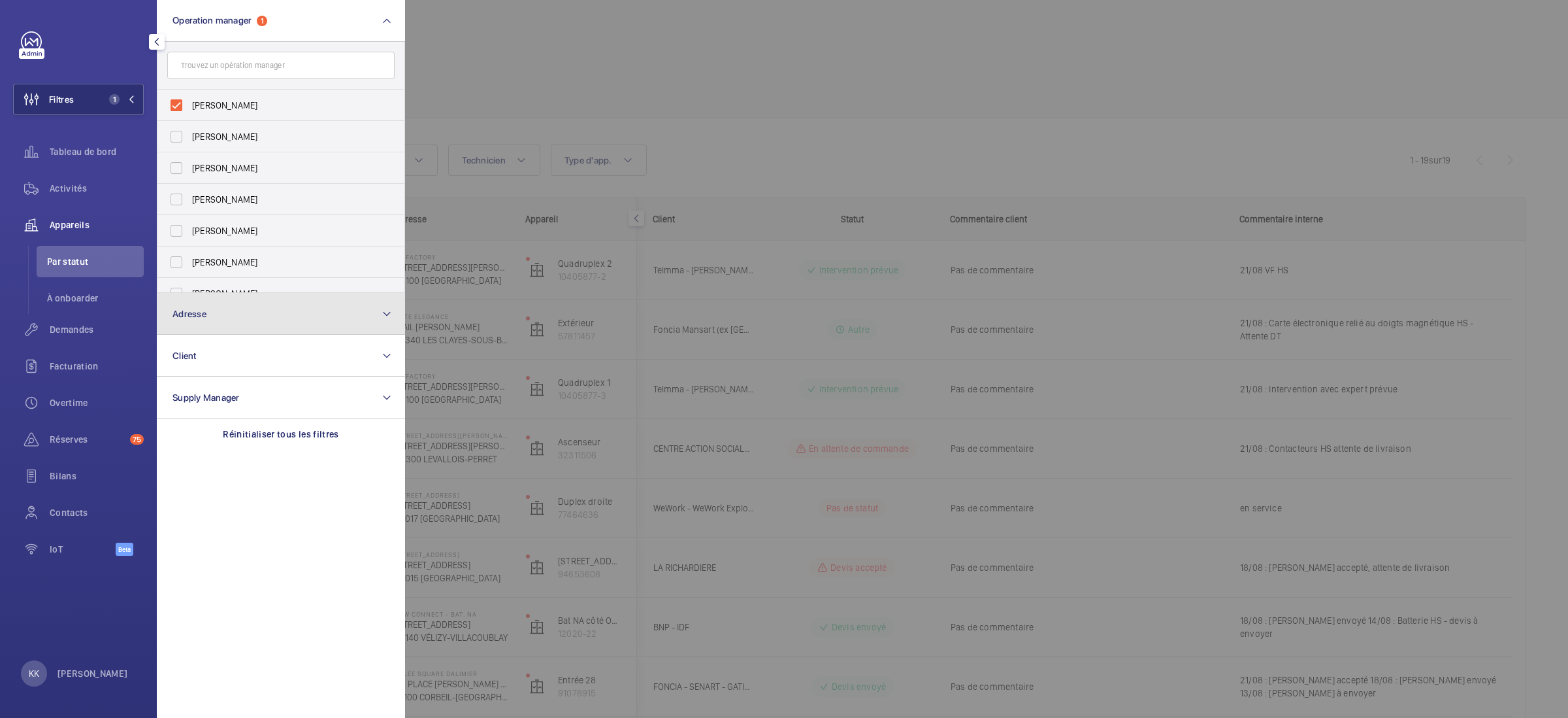
click at [194, 334] on button "Adresse" at bounding box center [281, 313] width 249 height 42
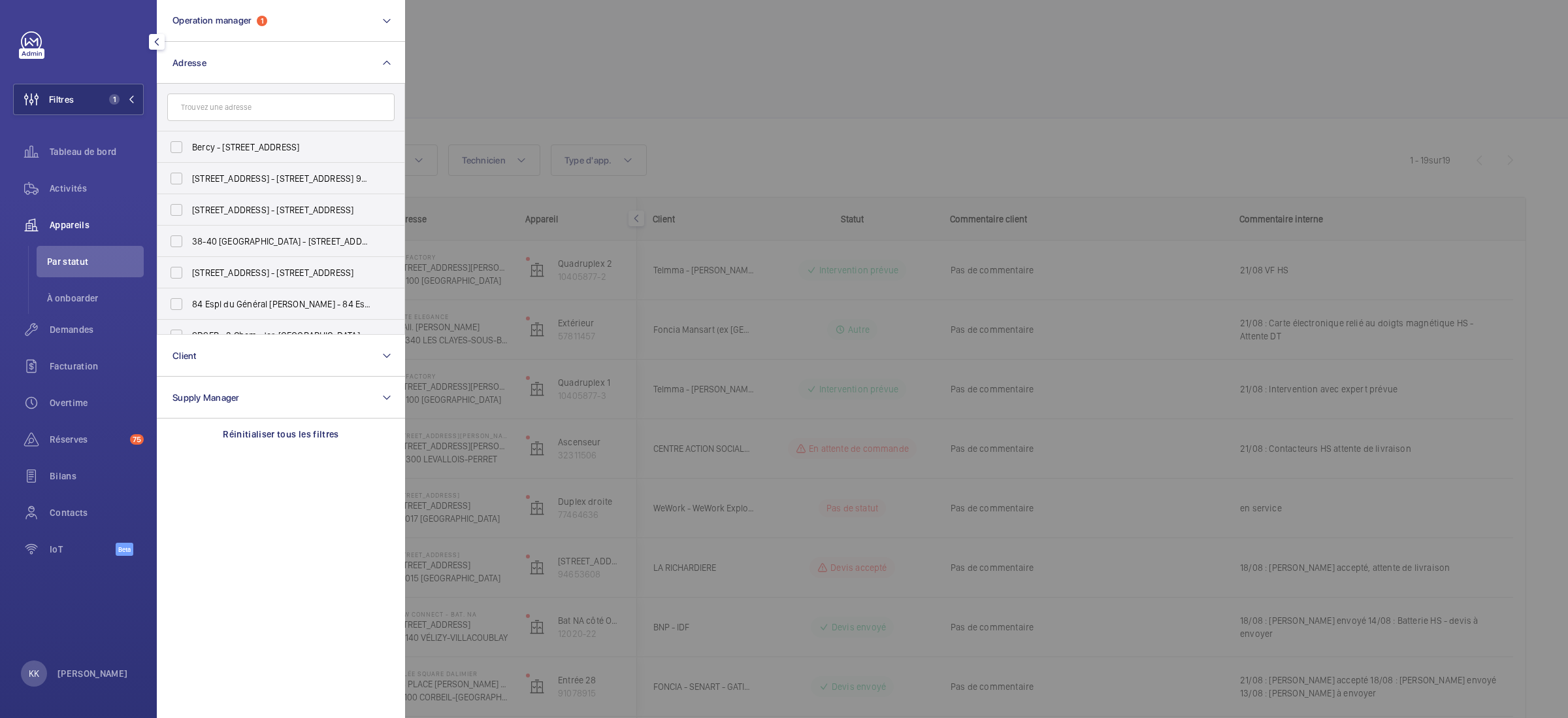
click at [199, 116] on input "text" at bounding box center [281, 107] width 227 height 27
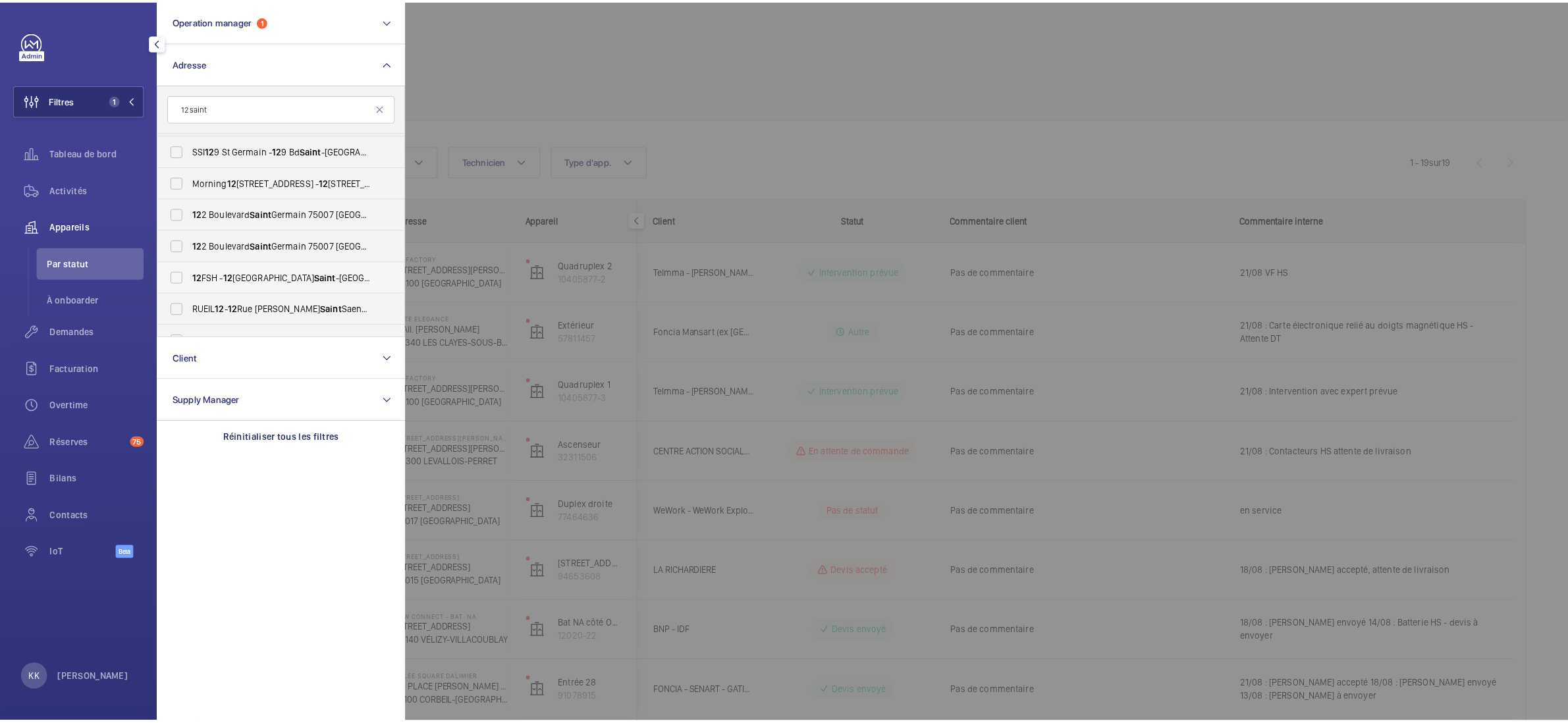
scroll to position [428, 0]
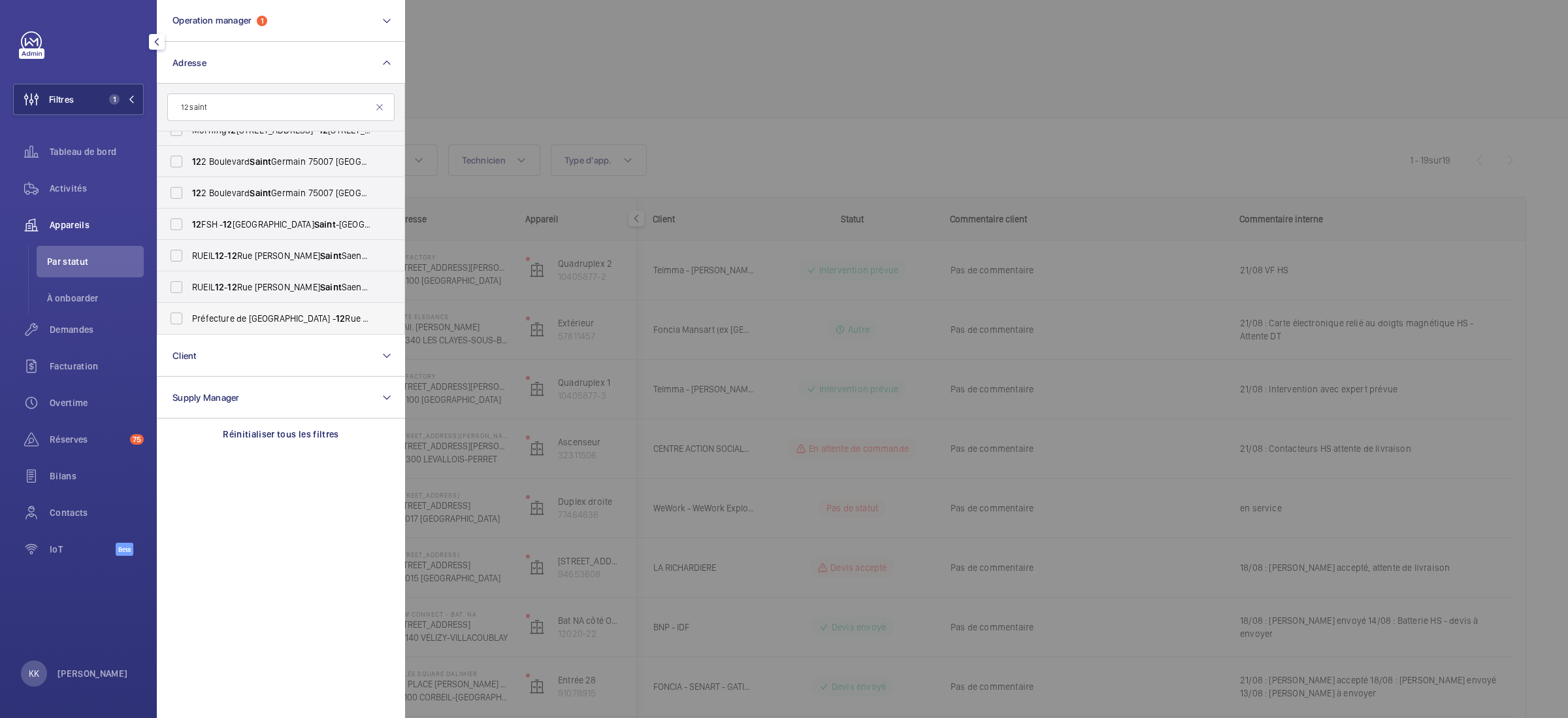
type input "12 saint"
click at [258, 321] on span "Préfecture de Seine-et-Marne - 12 Rue des Saint s-Pères, MELUN 77000" at bounding box center [282, 318] width 180 height 13
click at [189, 321] on input "Préfecture de Seine-et-Marne - 12 Rue des Saint s-Pères, MELUN 77000" at bounding box center [177, 318] width 26 height 26
checkbox input "true"
click at [66, 521] on div "Contacts" at bounding box center [78, 512] width 130 height 31
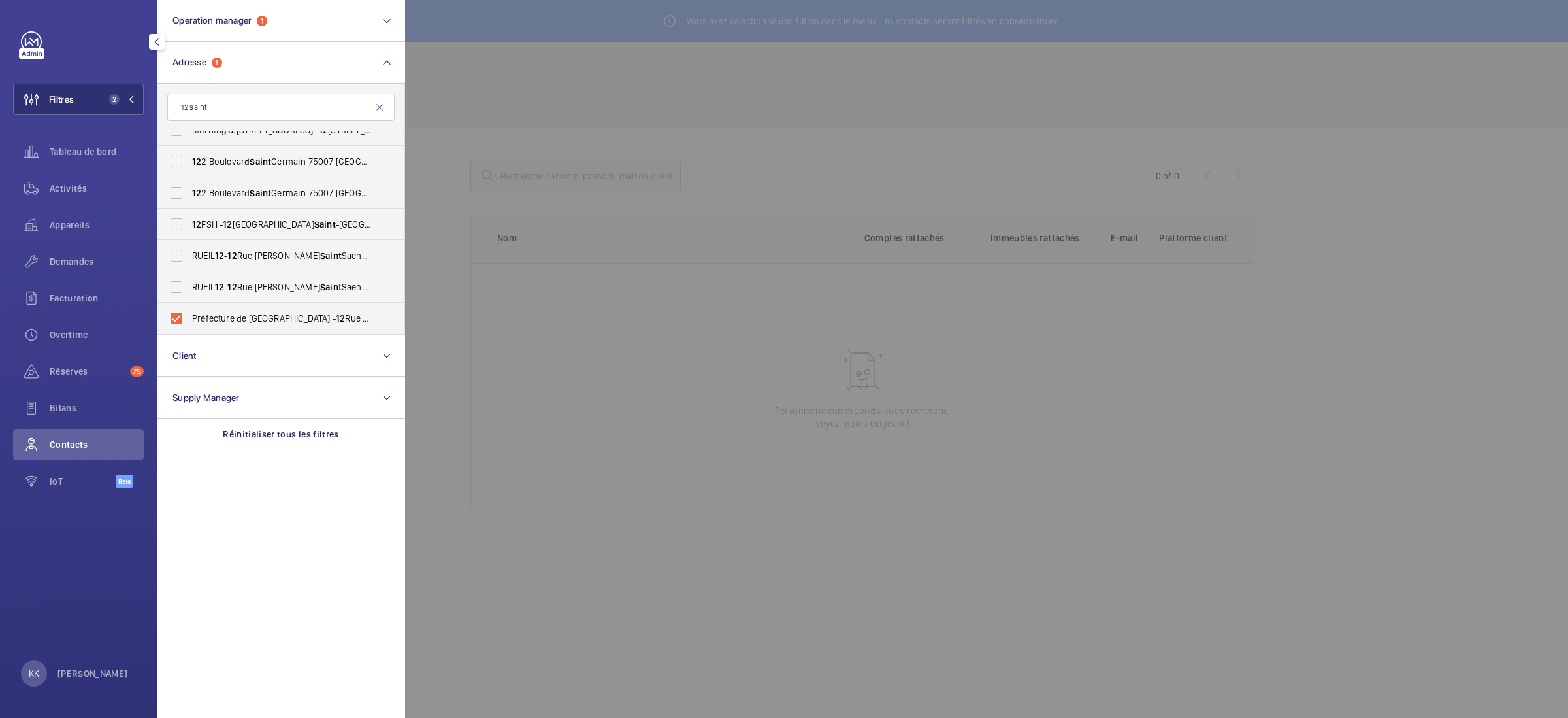
click at [481, 344] on div at bounding box center [1189, 359] width 1568 height 718
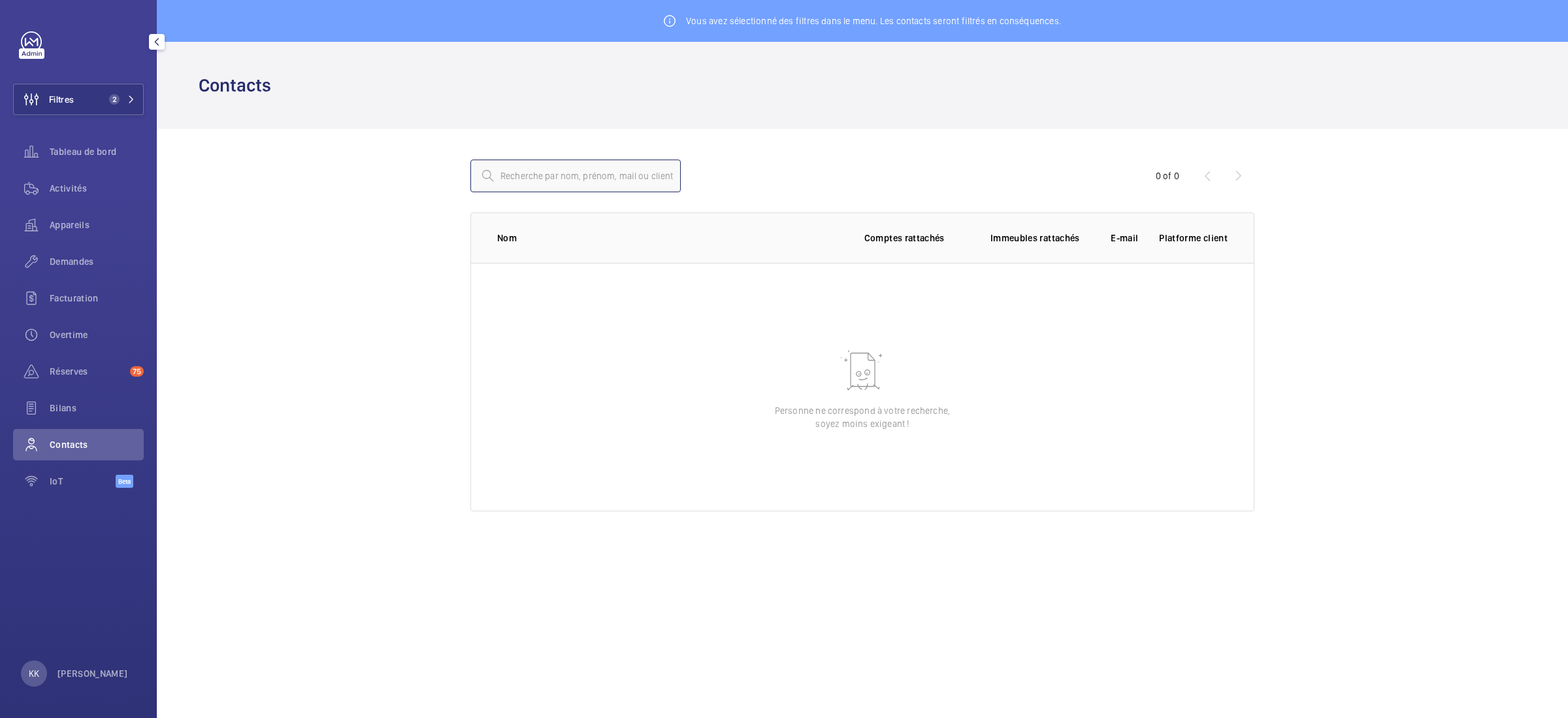
click at [543, 171] on input "text" at bounding box center [576, 175] width 211 height 33
type input "lemee"
click at [109, 96] on span "2" at bounding box center [114, 99] width 11 height 11
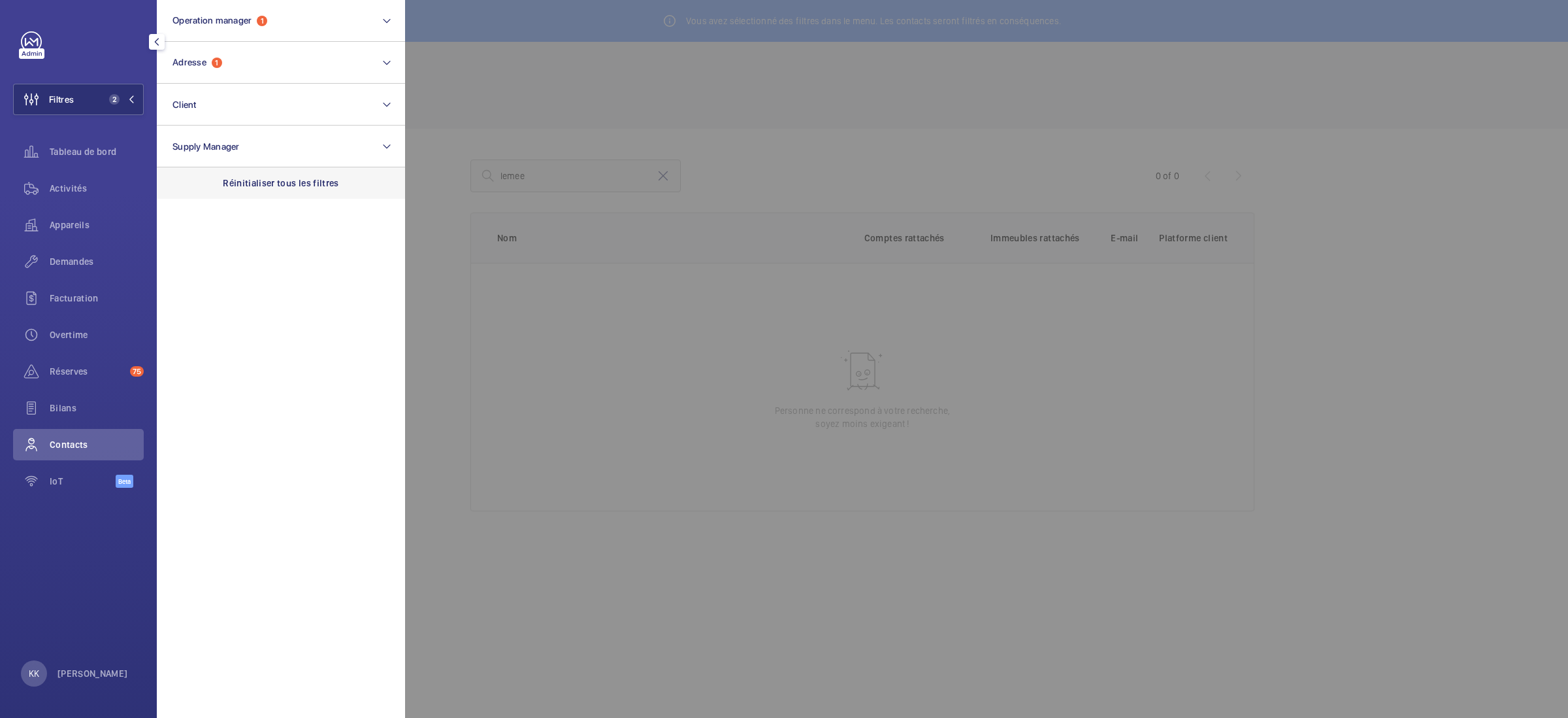
click at [245, 187] on p "Réinitialiser tous les filtres" at bounding box center [280, 183] width 116 height 13
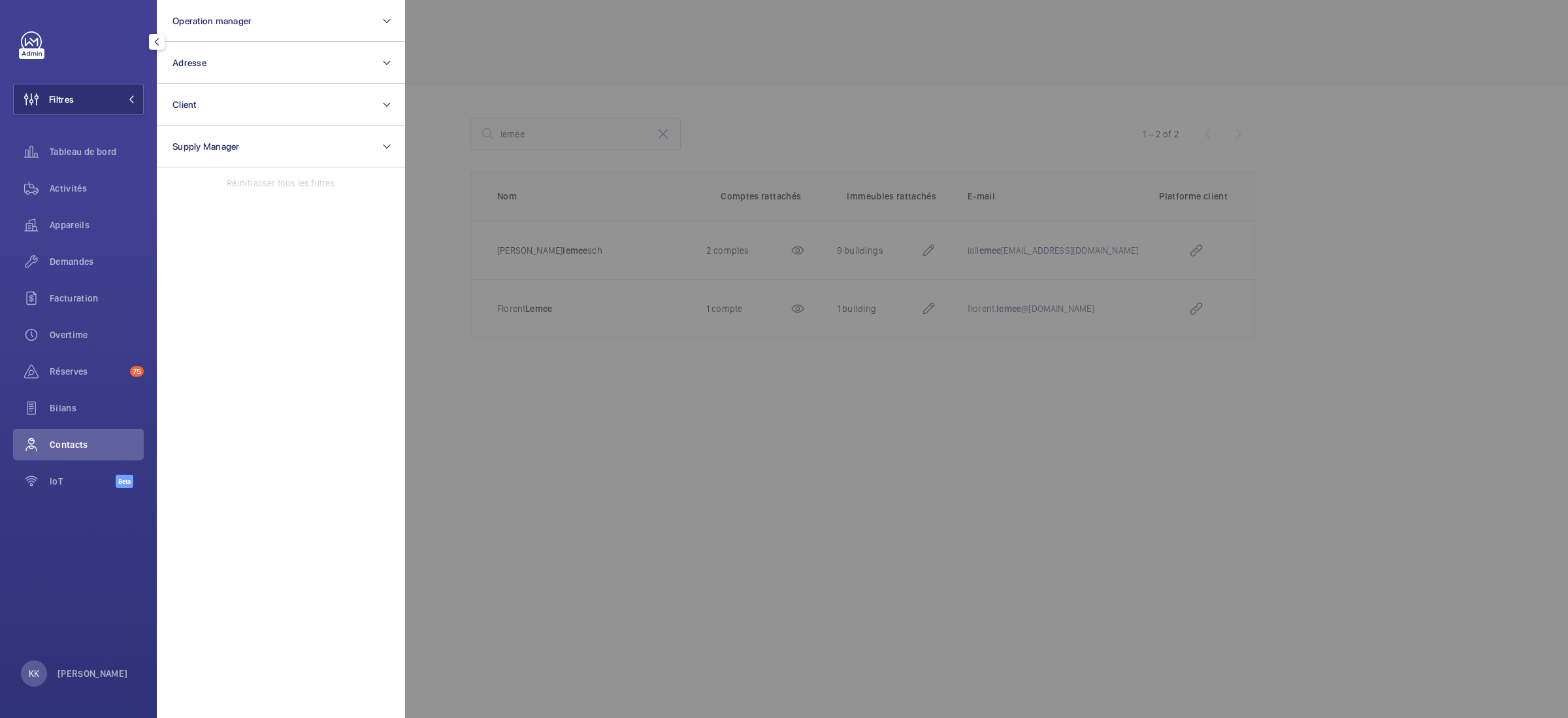
click at [809, 130] on div at bounding box center [1189, 359] width 1568 height 718
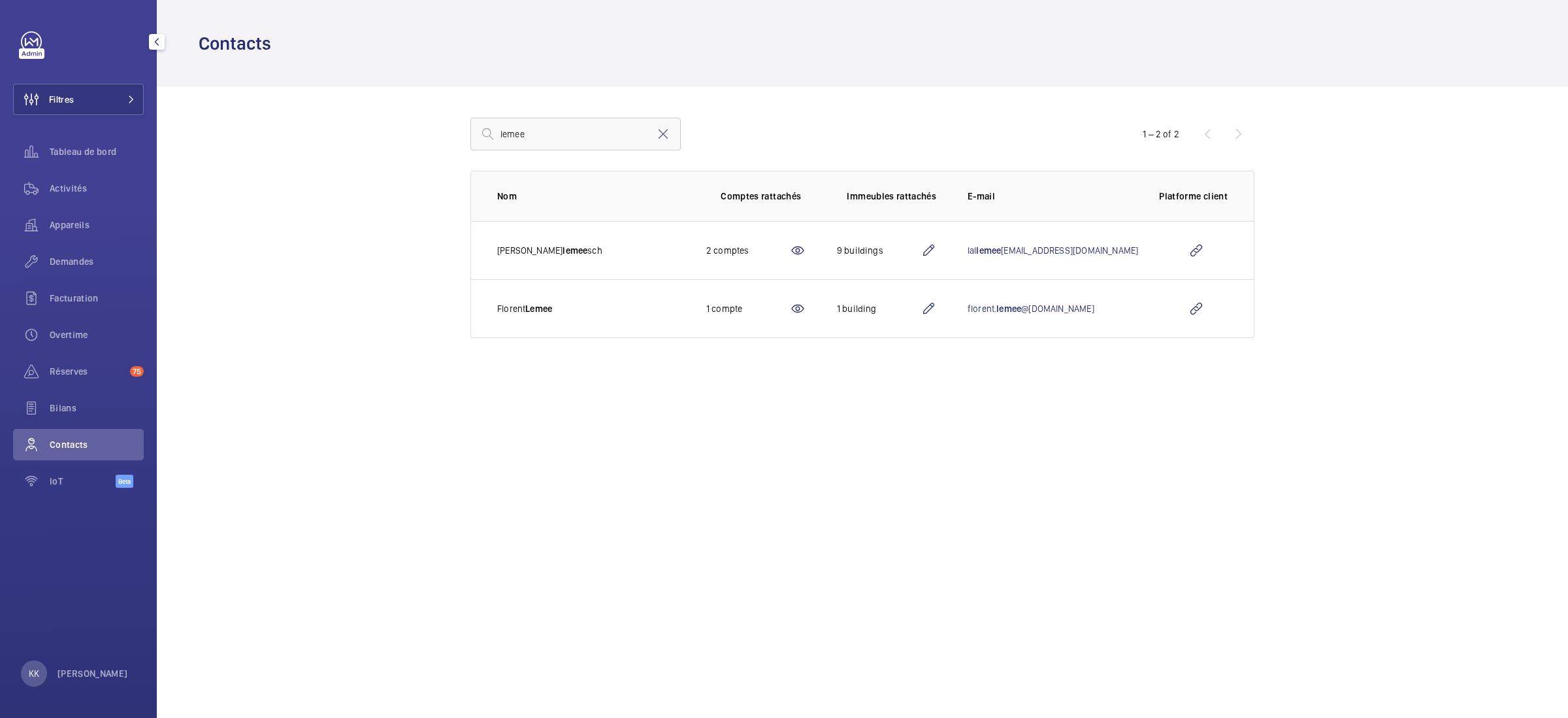
click at [806, 314] on mat-icon at bounding box center [797, 309] width 16 height 16
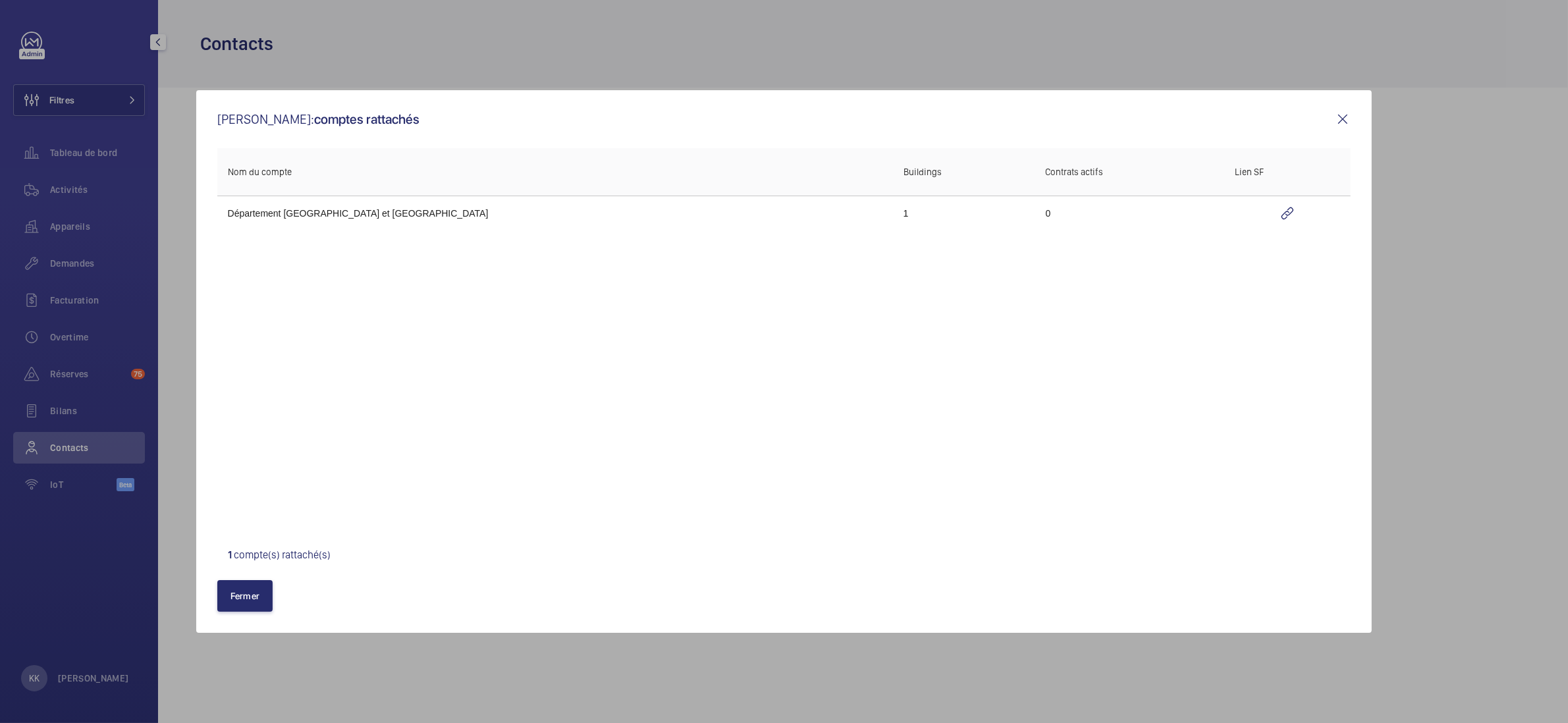
click at [1035, 218] on td "0" at bounding box center [1130, 212] width 189 height 34
click at [1262, 208] on wm-front-icon-button at bounding box center [1288, 213] width 105 height 31
click at [1348, 115] on mat-icon at bounding box center [1343, 119] width 16 height 16
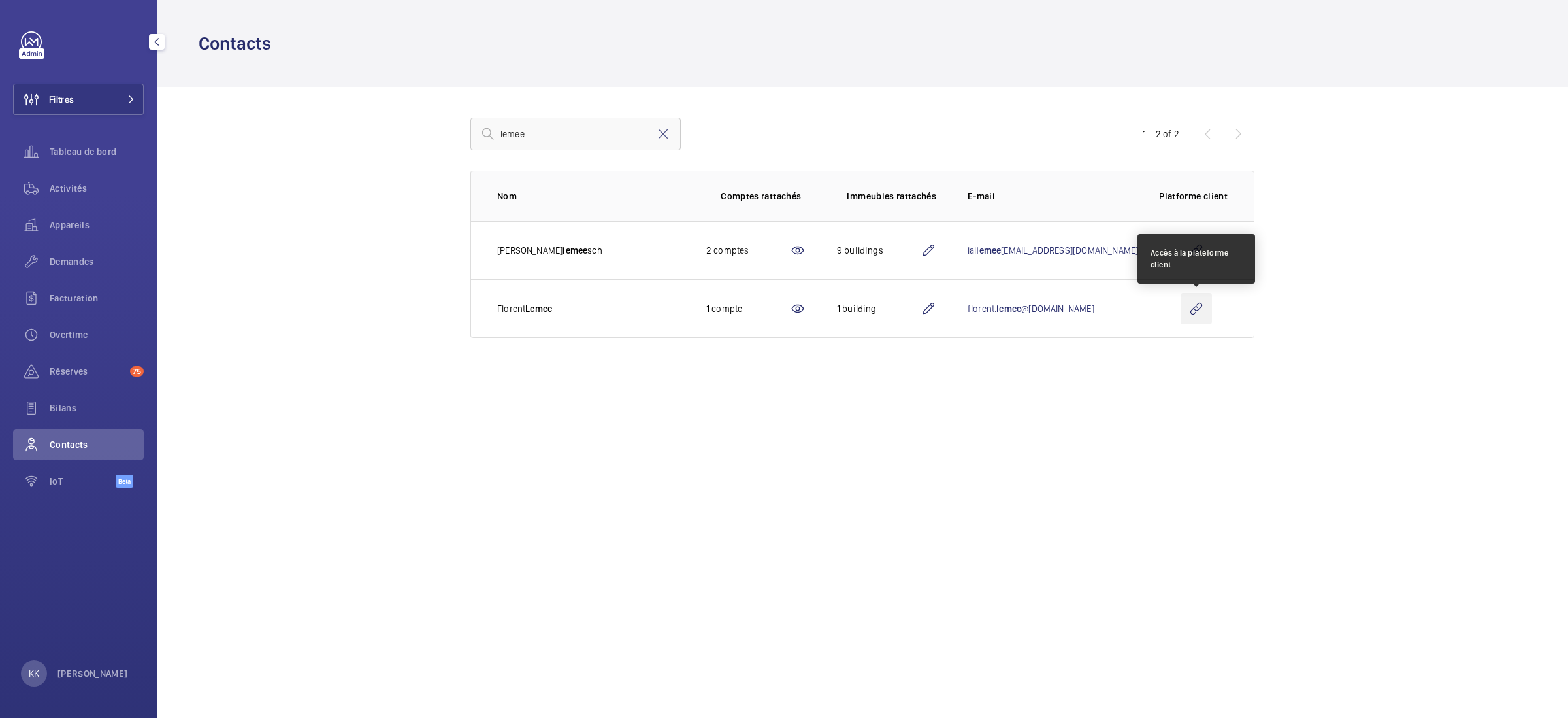
click at [1189, 305] on wm-front-icon-button at bounding box center [1196, 308] width 31 height 31
click at [937, 306] on mat-icon at bounding box center [928, 309] width 16 height 16
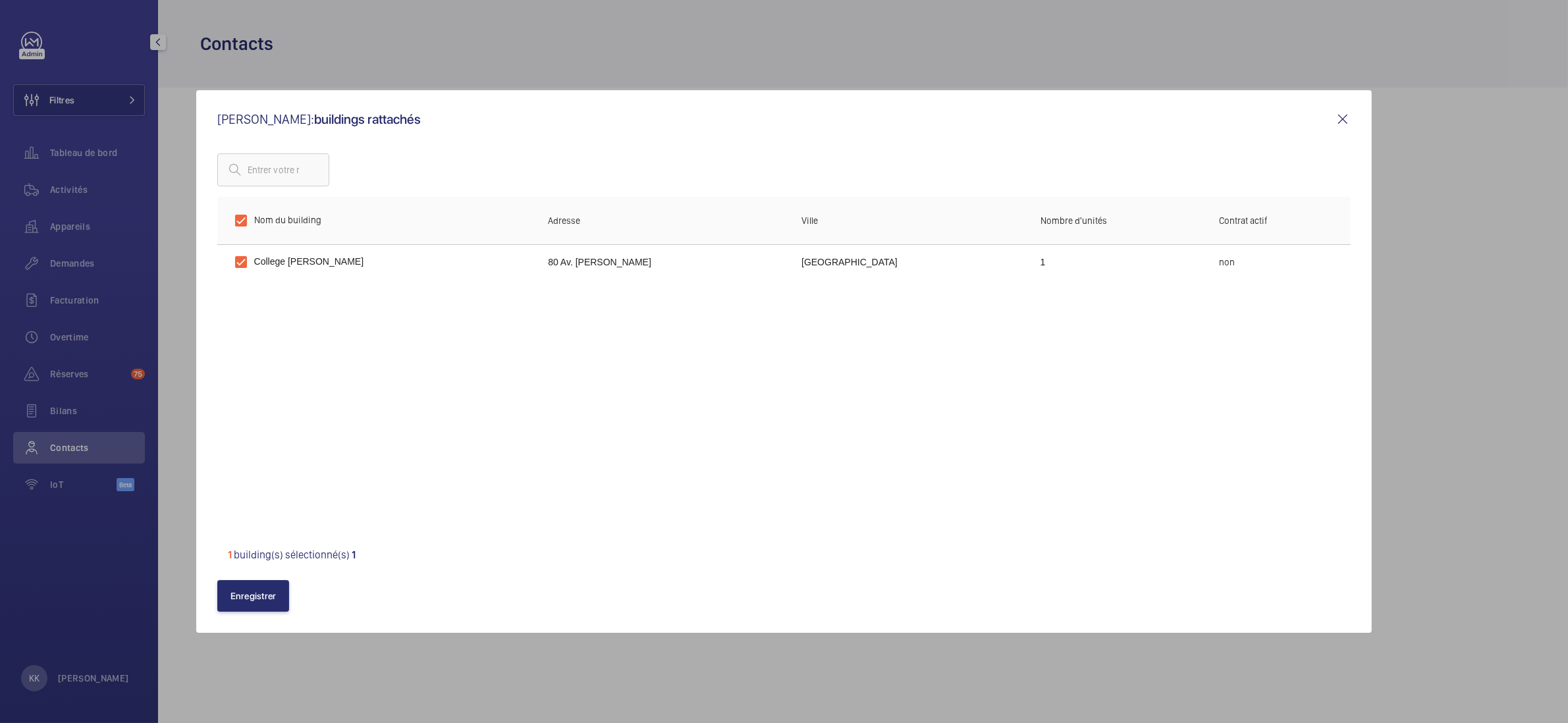
click at [277, 174] on input "text" at bounding box center [273, 169] width 112 height 33
type input "12 rue des saint père"
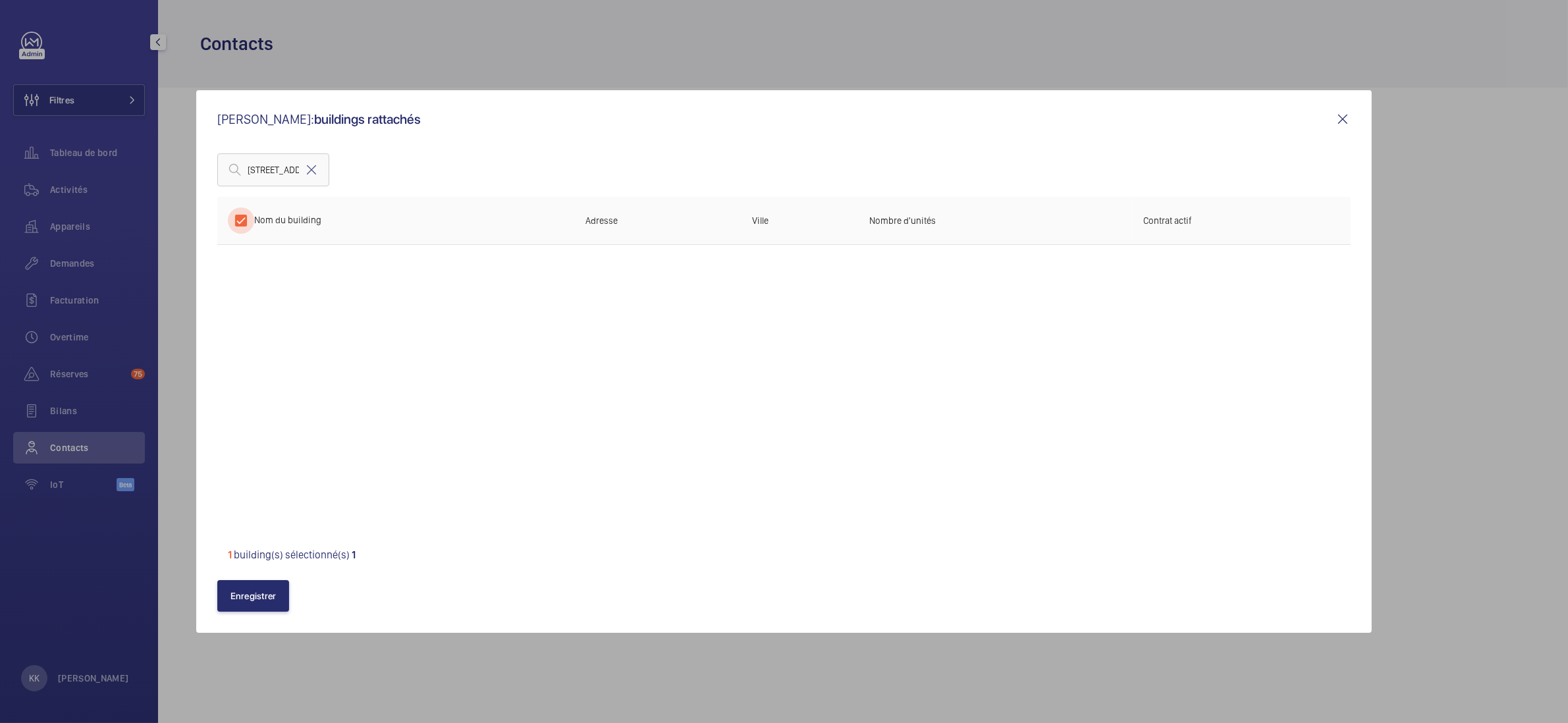
click at [245, 227] on input "checkbox" at bounding box center [241, 221] width 26 height 26
checkbox input "false"
click at [318, 179] on input "12 rue des saint père" at bounding box center [273, 169] width 112 height 33
click at [312, 169] on input "12 rue des saint père" at bounding box center [273, 169] width 112 height 33
type input "12 rue des saint-pères"
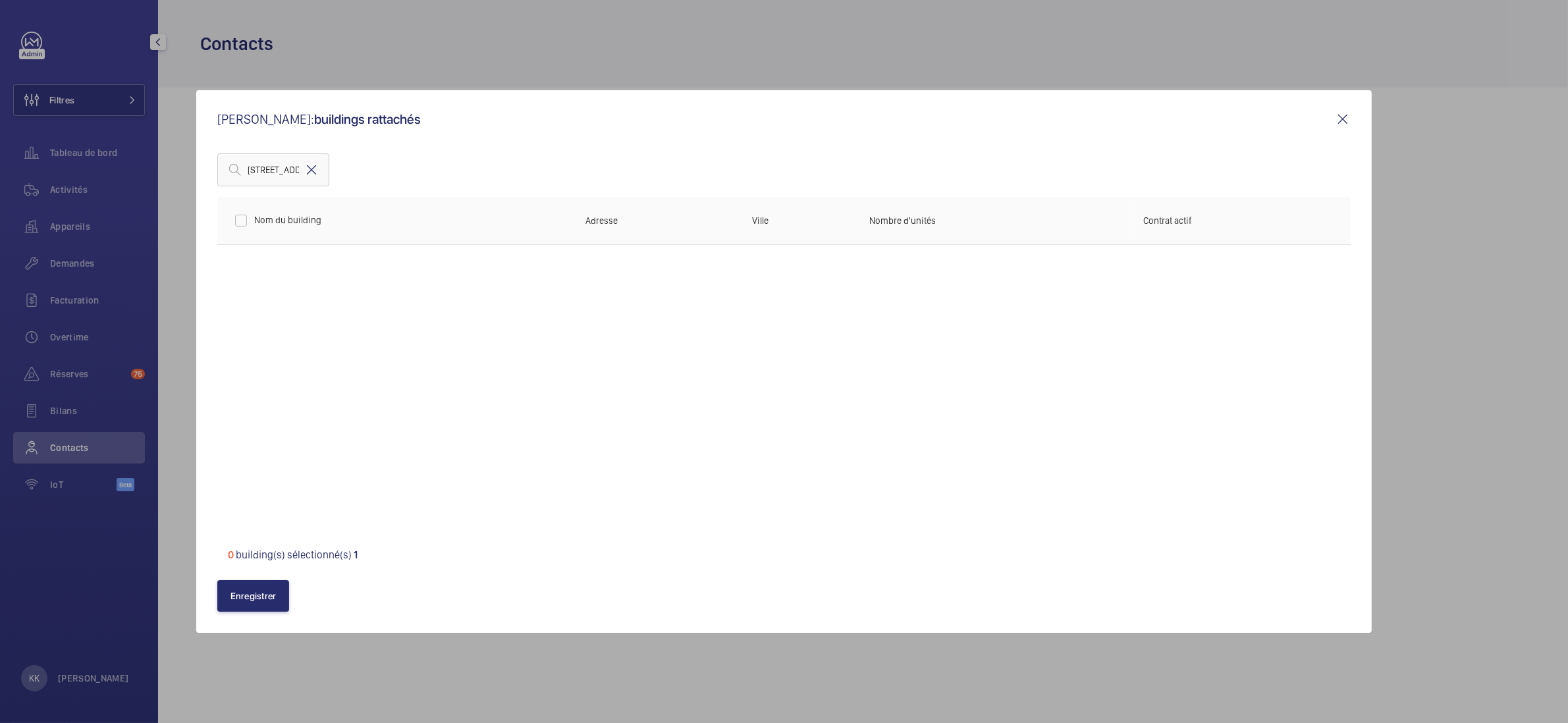
click at [319, 171] on mat-icon at bounding box center [312, 169] width 16 height 16
paste input "Préfecture de Seine-et-Marne"
type input "Préfecture de Seine-et-Marne"
click at [393, 169] on div "Préfecture de Seine-et-Marne" at bounding box center [784, 169] width 1134 height 33
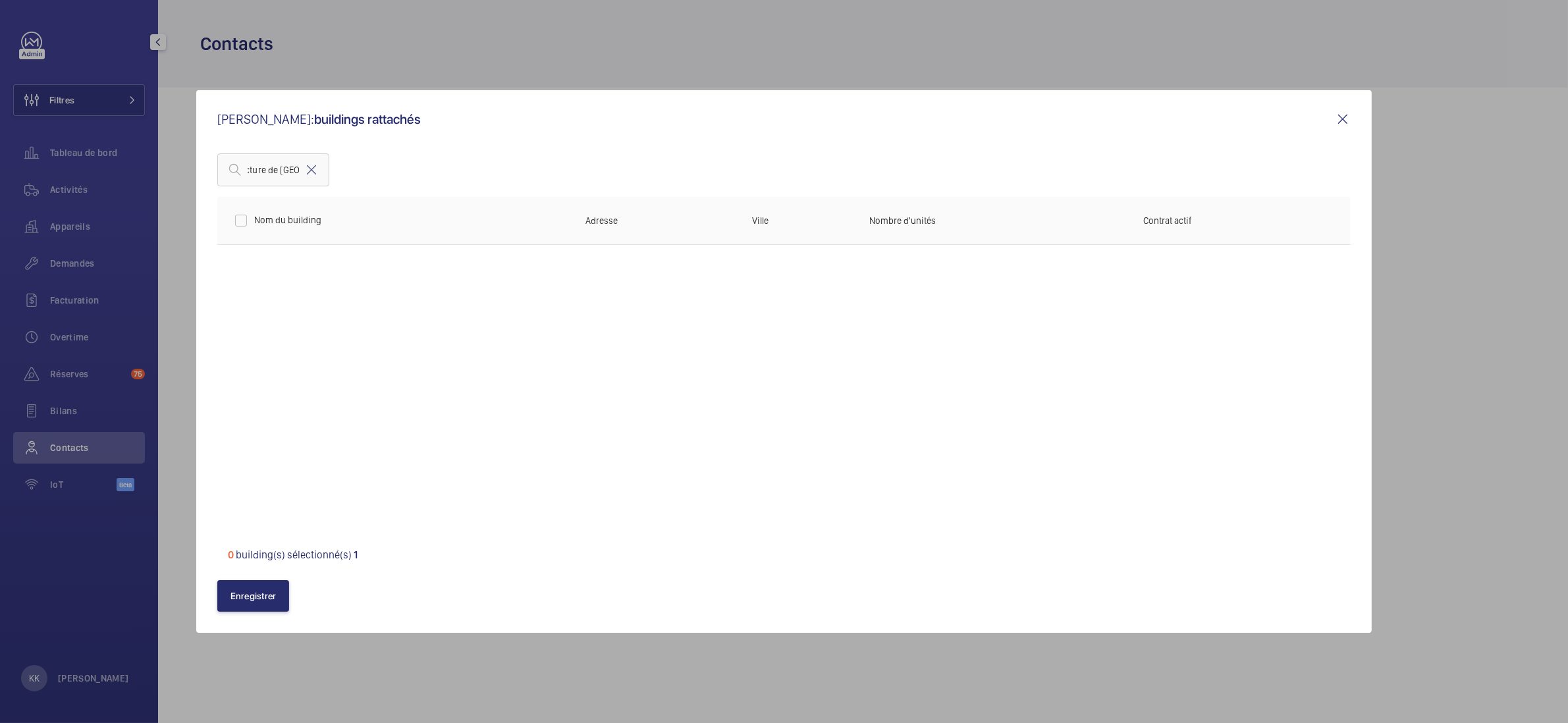
scroll to position [0, 0]
click at [319, 173] on mat-icon at bounding box center [312, 169] width 16 height 16
click at [398, 186] on div at bounding box center [784, 169] width 1134 height 33
click at [1344, 118] on mat-icon at bounding box center [1343, 119] width 16 height 16
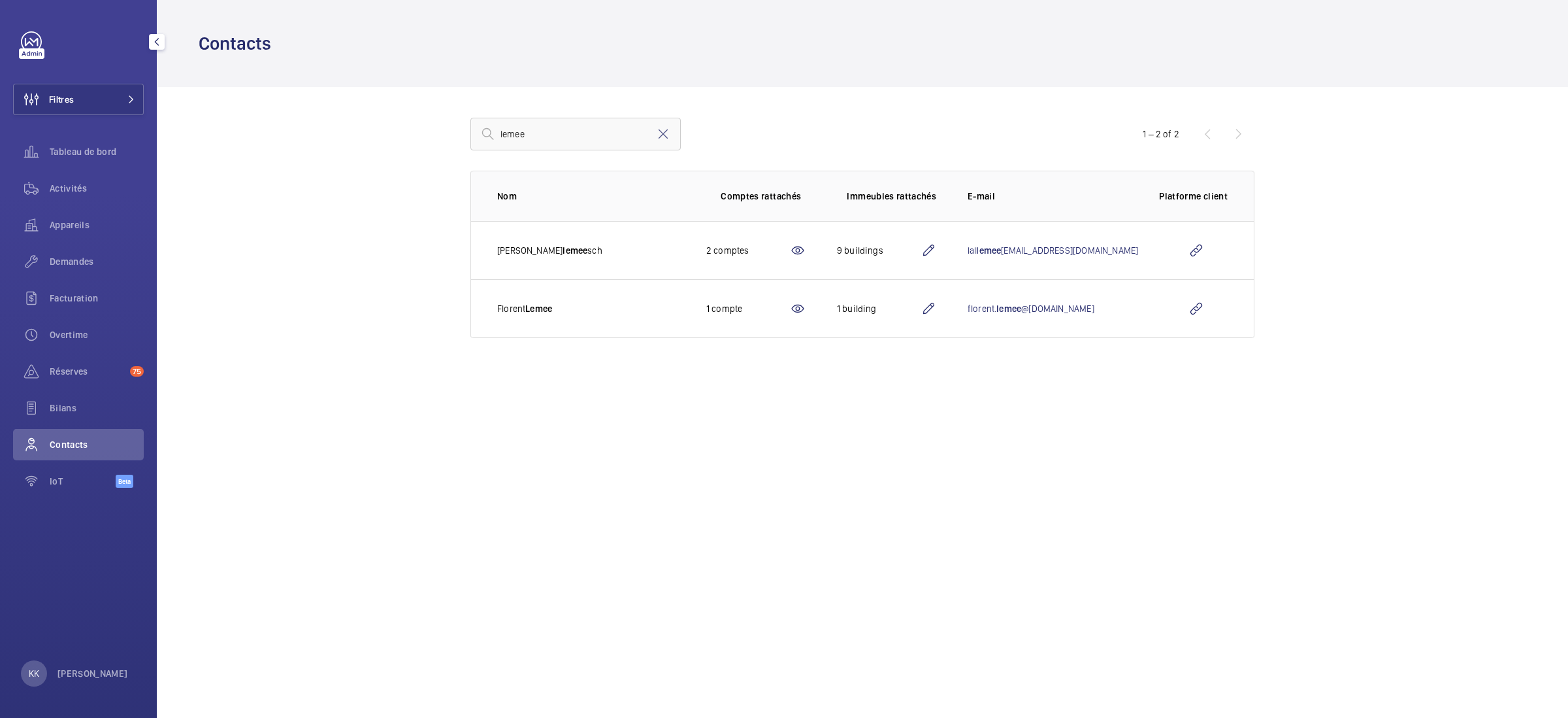
click at [1047, 116] on div "lemee 1 – 2 of 2 Nom Comptes rattachés Immeubles rattachés E-mail Platforme cli…" at bounding box center [862, 228] width 868 height 282
click at [818, 125] on div "lemee" at bounding box center [784, 133] width 628 height 31
click at [816, 319] on td "1 compte" at bounding box center [751, 309] width 130 height 59
click at [806, 311] on mat-icon at bounding box center [797, 309] width 16 height 16
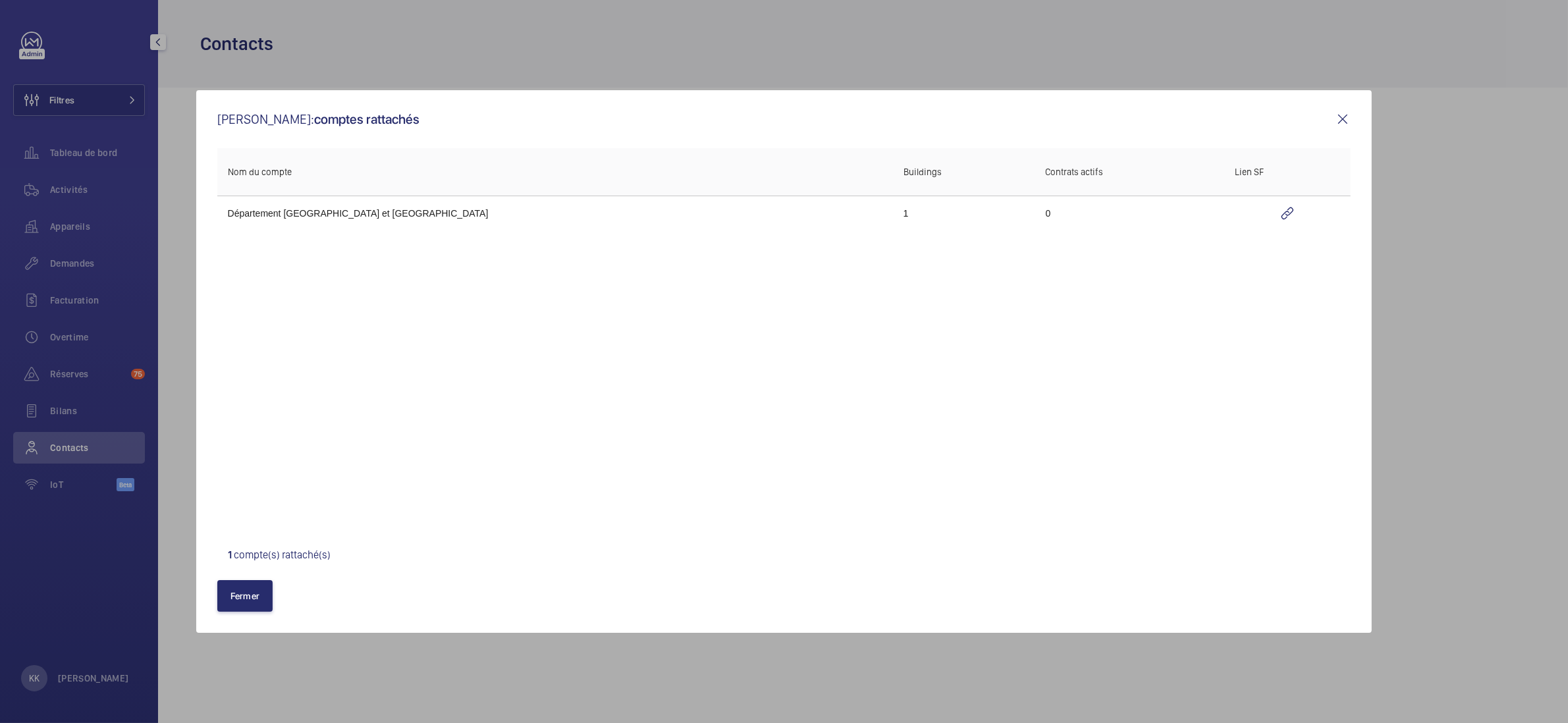
click at [322, 219] on td "Département Seine et Marne" at bounding box center [555, 212] width 676 height 34
click at [1035, 228] on td "0" at bounding box center [1130, 212] width 189 height 34
click at [1035, 217] on td "0" at bounding box center [1130, 212] width 189 height 34
click at [1265, 215] on wm-front-icon-button at bounding box center [1288, 213] width 105 height 31
click at [1349, 112] on mat-icon at bounding box center [1343, 119] width 16 height 16
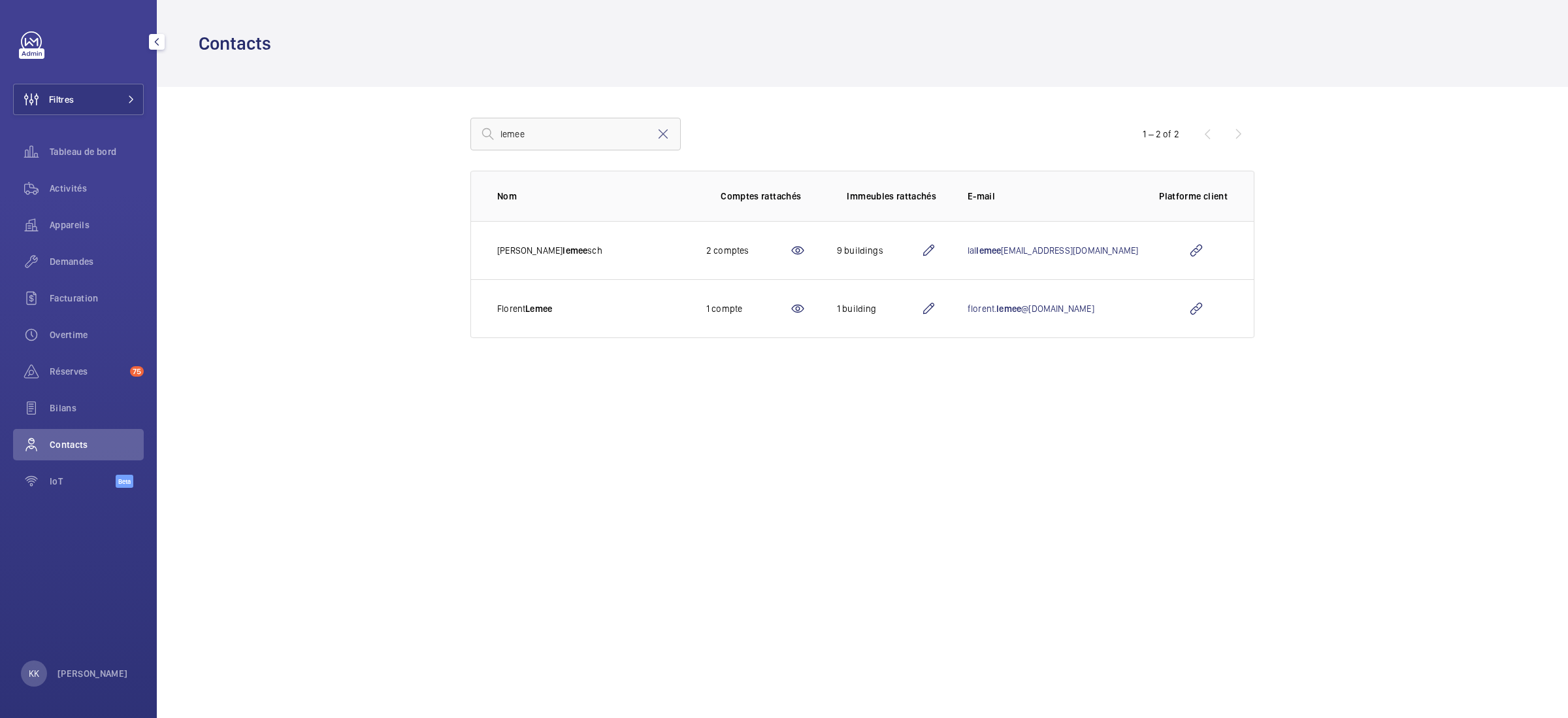
click at [937, 311] on mat-icon at bounding box center [928, 309] width 16 height 16
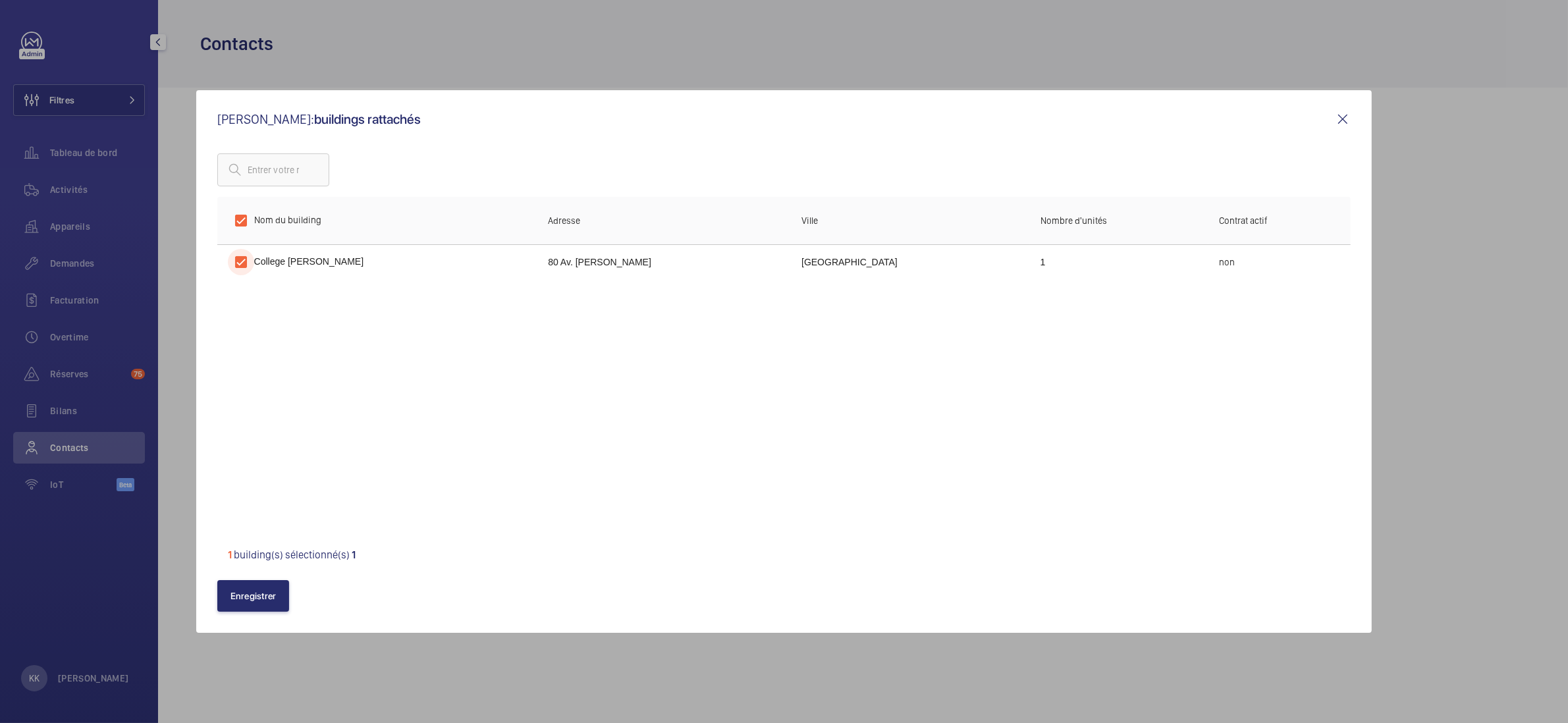
click at [248, 267] on input "checkbox" at bounding box center [241, 262] width 26 height 26
checkbox input "false"
click at [519, 167] on div at bounding box center [784, 169] width 1134 height 33
